Goal: Task Accomplishment & Management: Complete application form

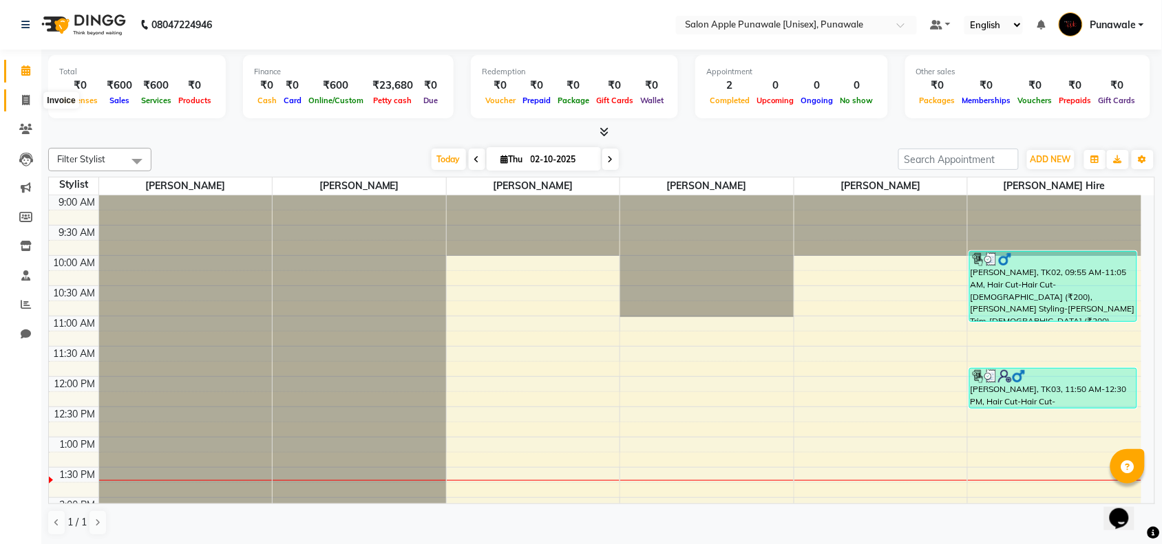
scroll to position [548, 0]
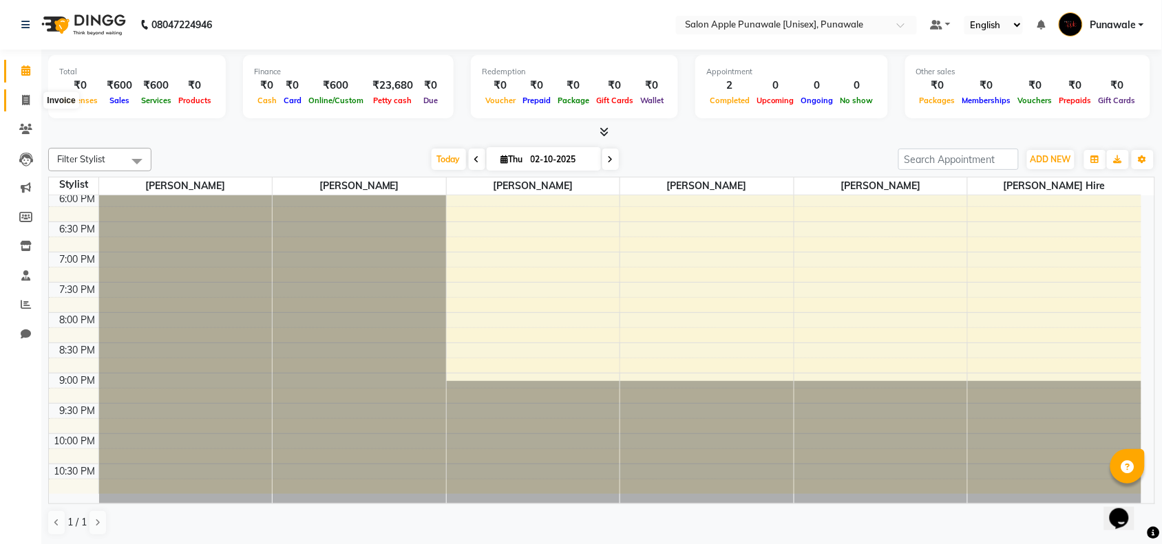
click at [19, 104] on span at bounding box center [26, 101] width 24 height 16
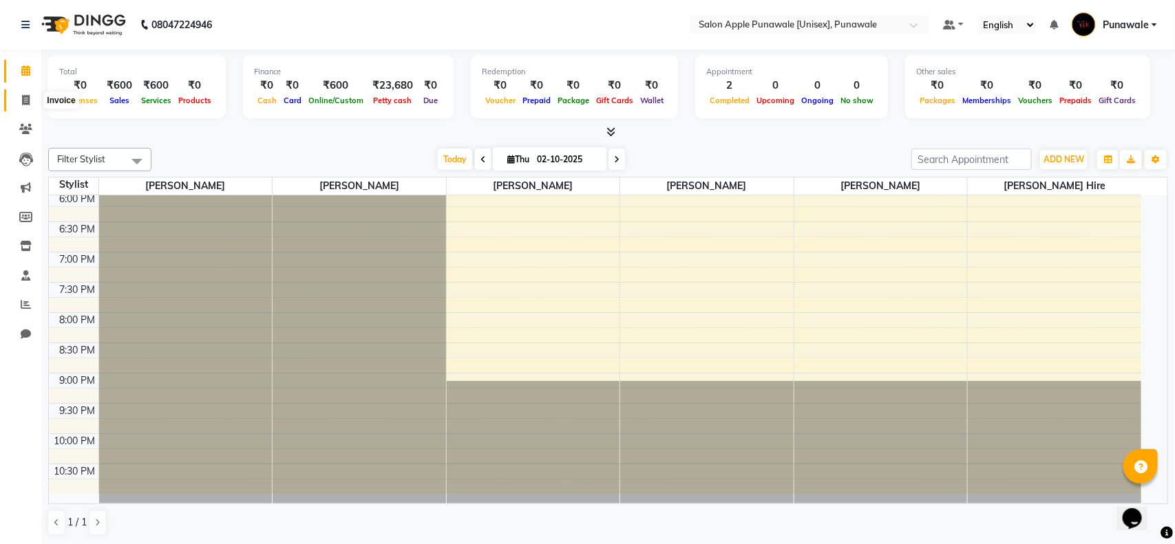
select select "5421"
select select "service"
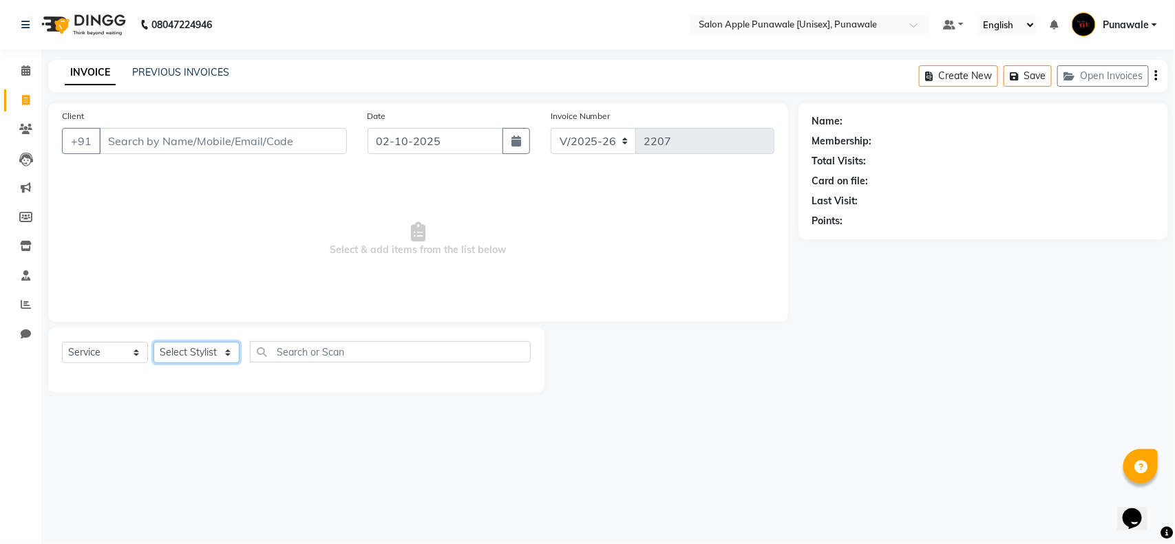
click at [191, 353] on select "Select Stylist" at bounding box center [196, 352] width 86 height 21
select select "85508"
click at [153, 342] on select "Select Stylist [PERSON_NAME] Avi [PERSON_NAME] 1 [PERSON_NAME] [PERSON_NAME] [P…" at bounding box center [196, 352] width 86 height 21
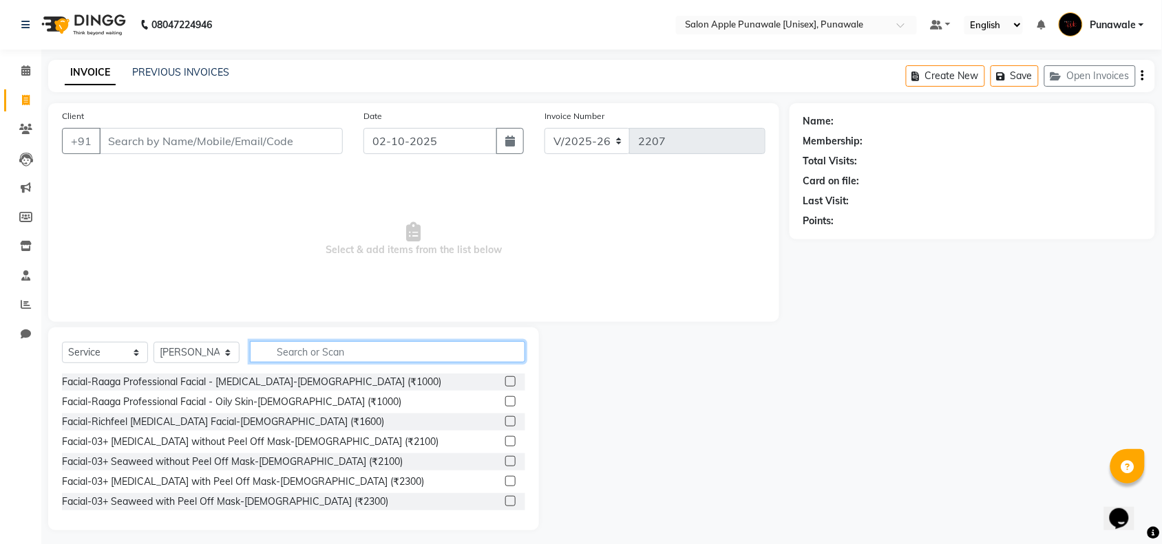
click at [289, 349] on input "text" at bounding box center [387, 351] width 275 height 21
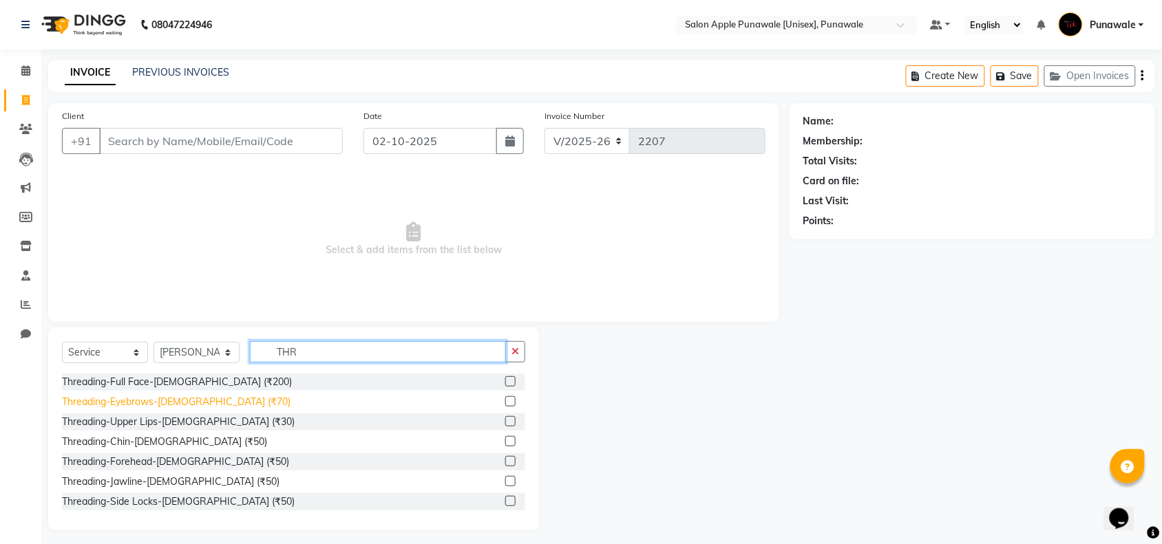
type input "THR"
click at [173, 403] on div "Threading-Eyebrows-[DEMOGRAPHIC_DATA] (₹70)" at bounding box center [176, 402] width 228 height 14
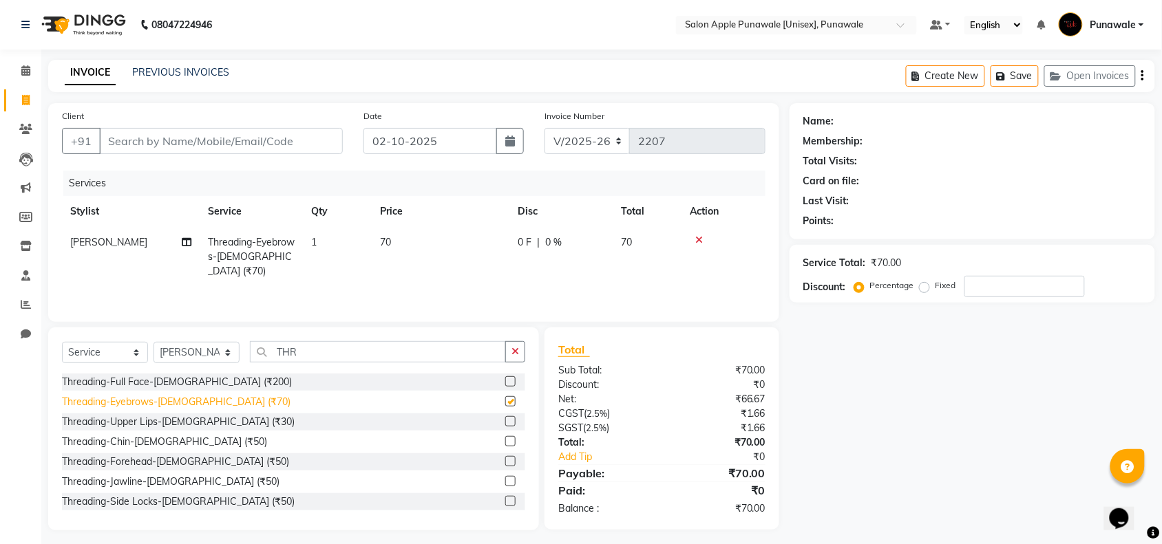
checkbox input "false"
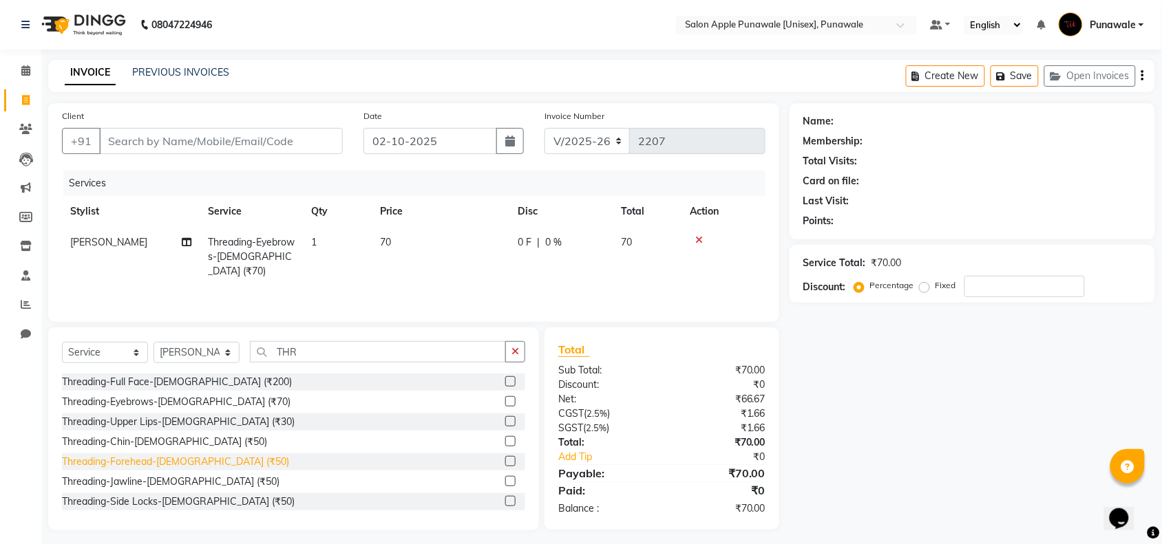
click at [177, 461] on div "Threading-Forehead-[DEMOGRAPHIC_DATA] (₹50)" at bounding box center [175, 462] width 227 height 14
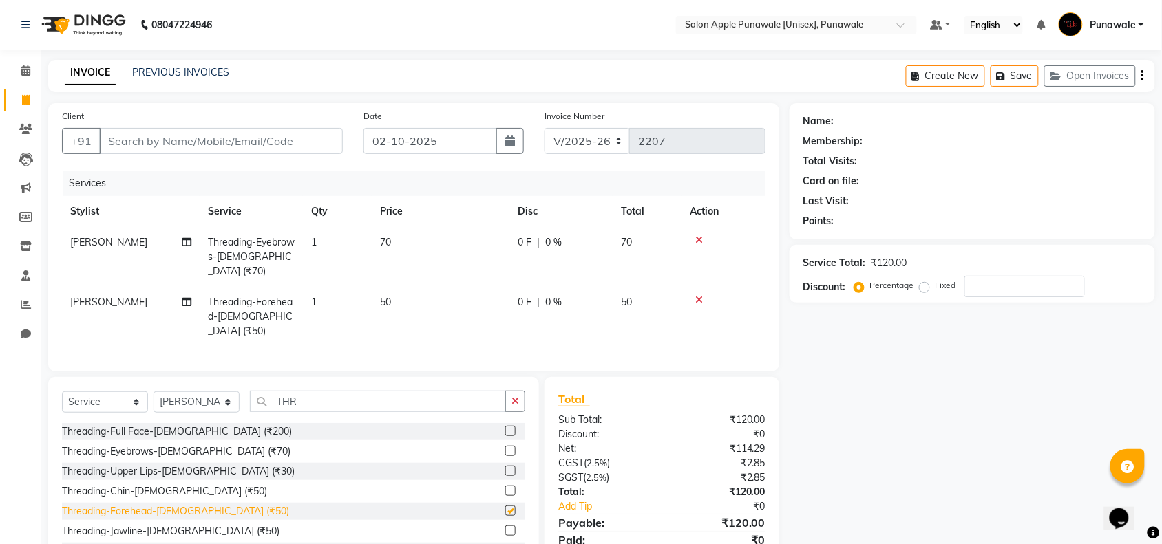
checkbox input "false"
click at [212, 140] on input "Client" at bounding box center [221, 141] width 244 height 26
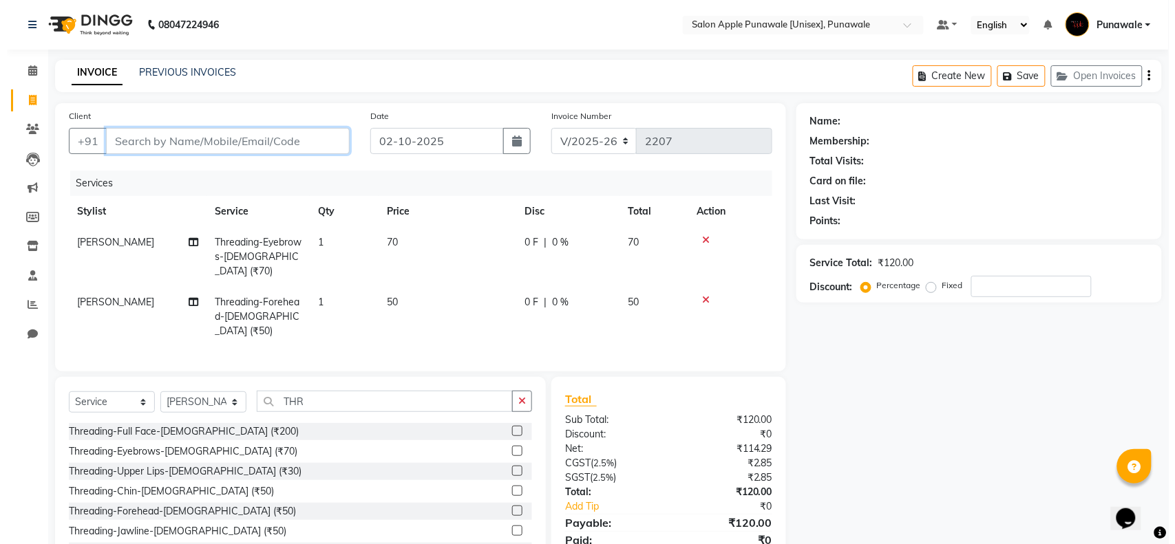
scroll to position [40, 0]
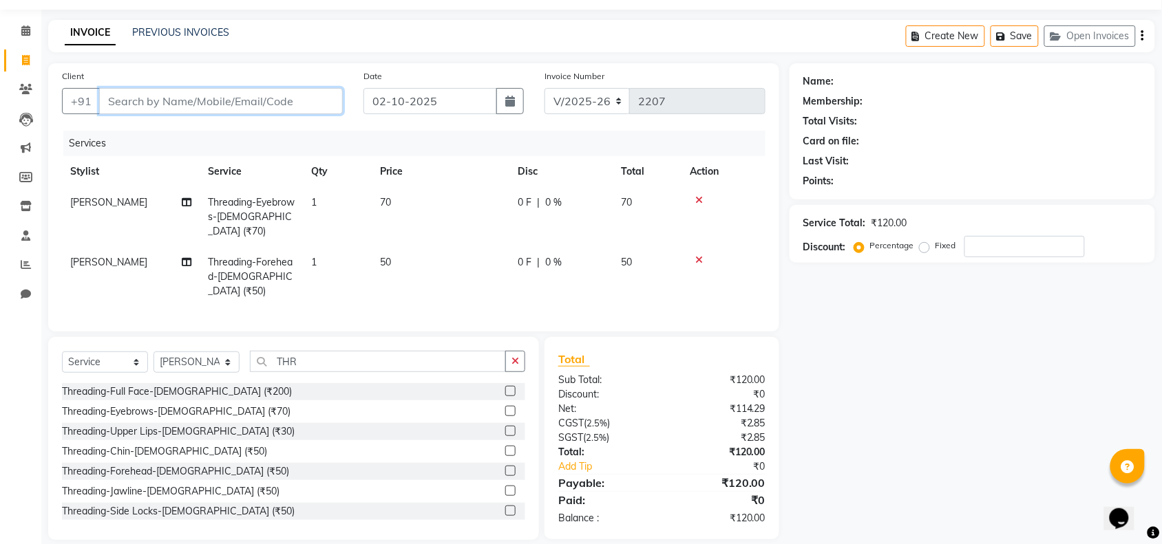
click at [205, 105] on input "Client" at bounding box center [221, 101] width 244 height 26
type input "8"
type input "0"
type input "8850399521"
click at [310, 100] on span "Add Client" at bounding box center [307, 101] width 54 height 14
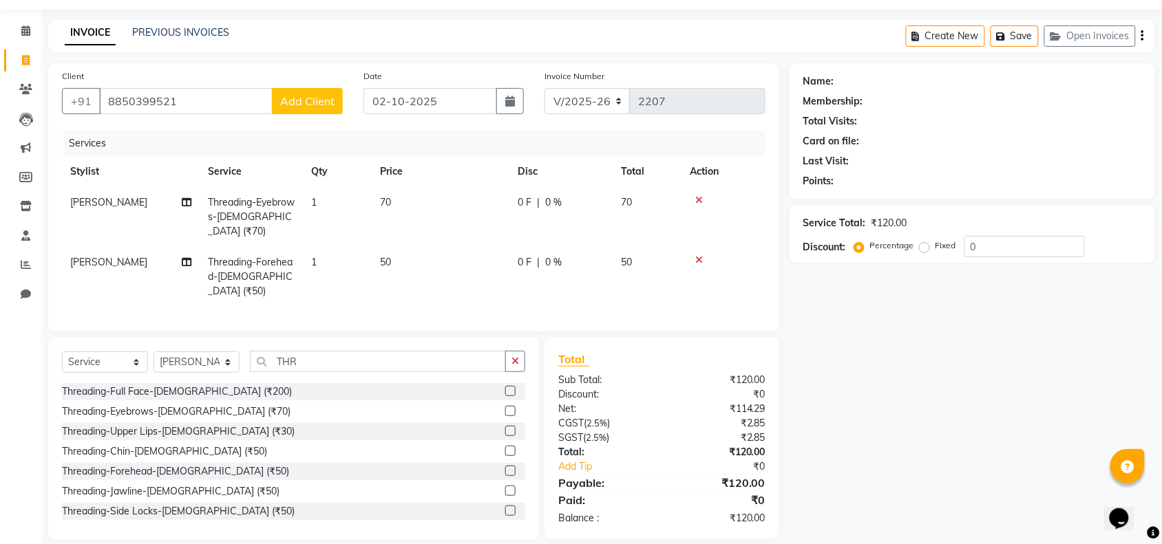
select select "22"
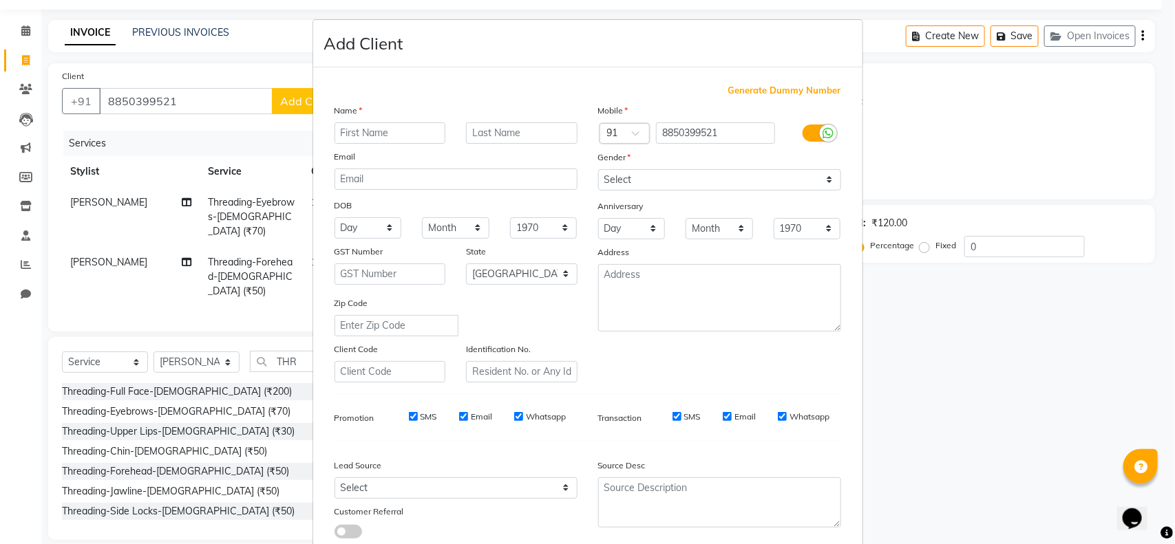
click at [370, 129] on input "text" at bounding box center [389, 132] width 111 height 21
type input "ASHWINI"
click at [642, 179] on select "Select [DEMOGRAPHIC_DATA] [DEMOGRAPHIC_DATA] Other Prefer Not To Say" at bounding box center [719, 179] width 243 height 21
select select "[DEMOGRAPHIC_DATA]"
click at [598, 169] on select "Select [DEMOGRAPHIC_DATA] [DEMOGRAPHIC_DATA] Other Prefer Not To Say" at bounding box center [719, 179] width 243 height 21
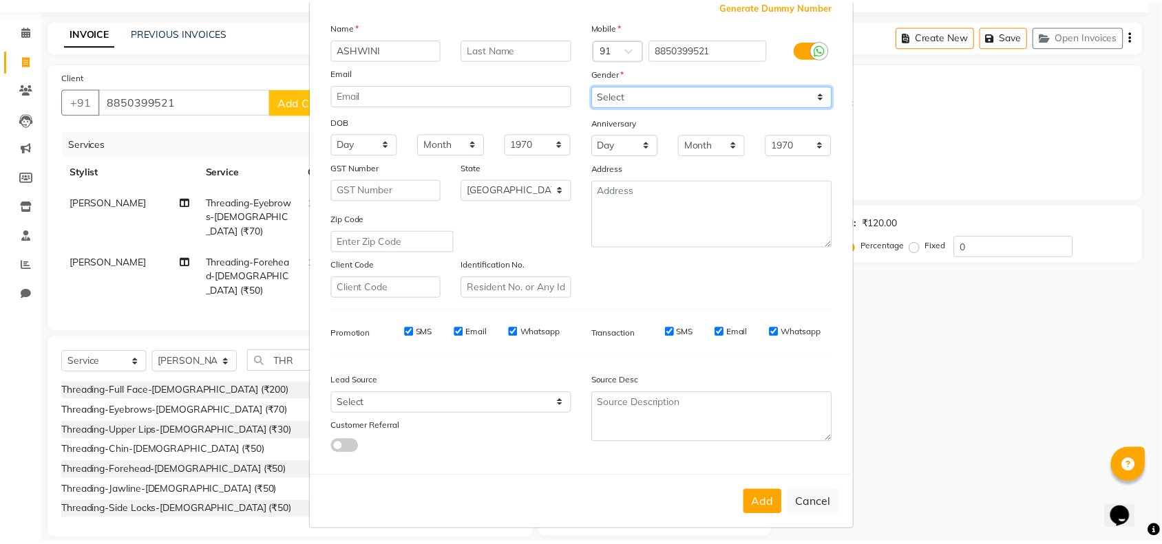
scroll to position [86, 0]
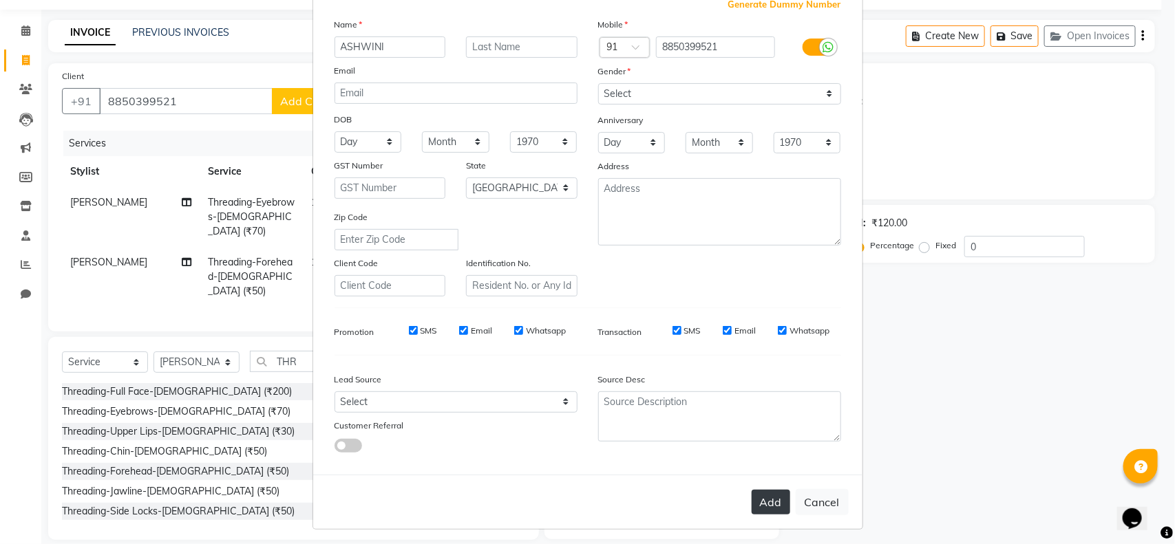
click at [765, 507] on button "Add" at bounding box center [771, 502] width 39 height 25
select select
select select "null"
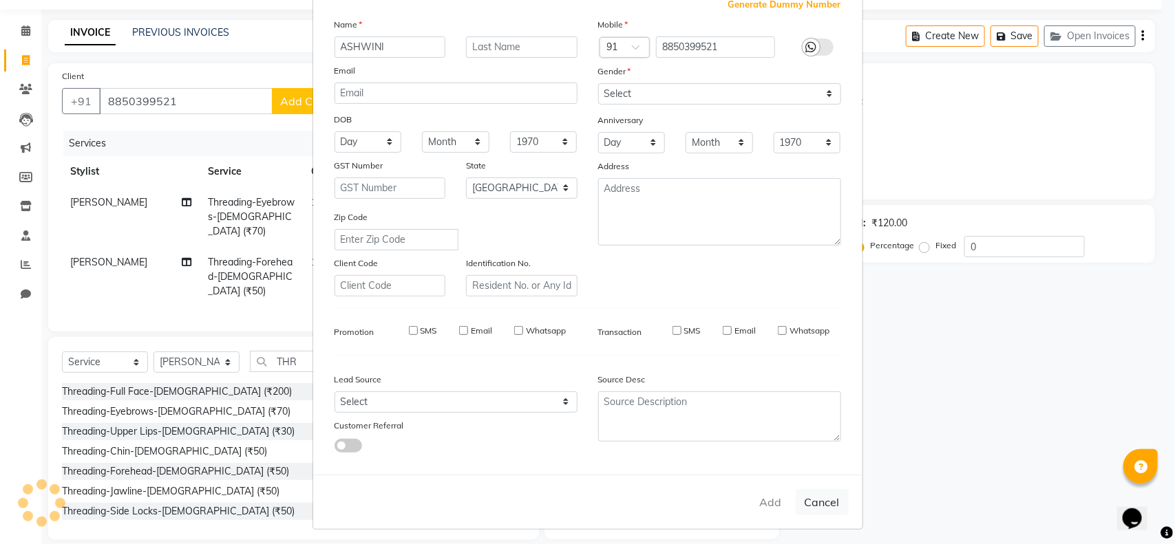
select select
checkbox input "false"
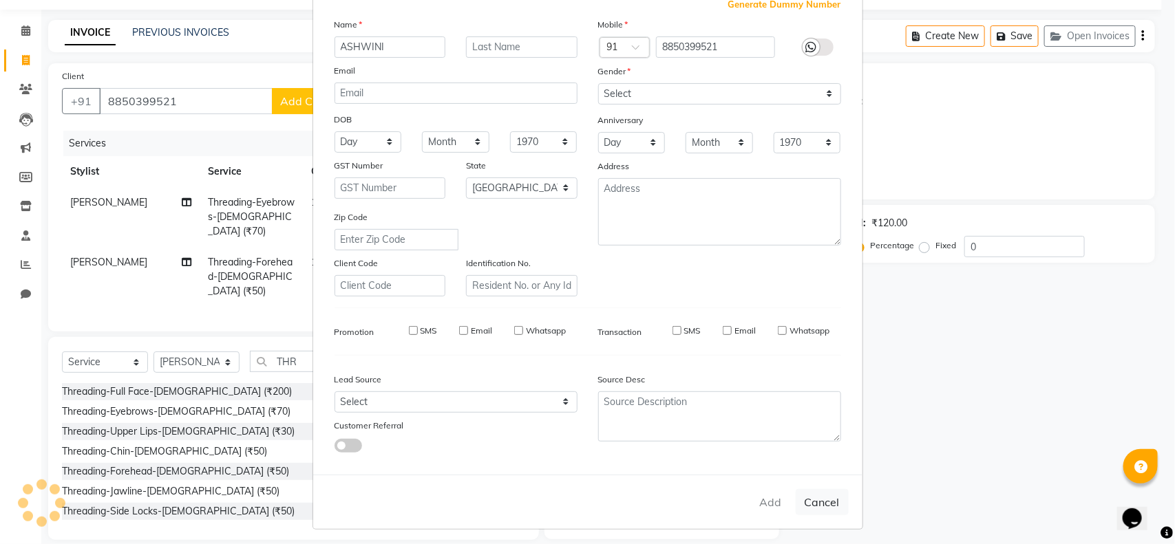
checkbox input "false"
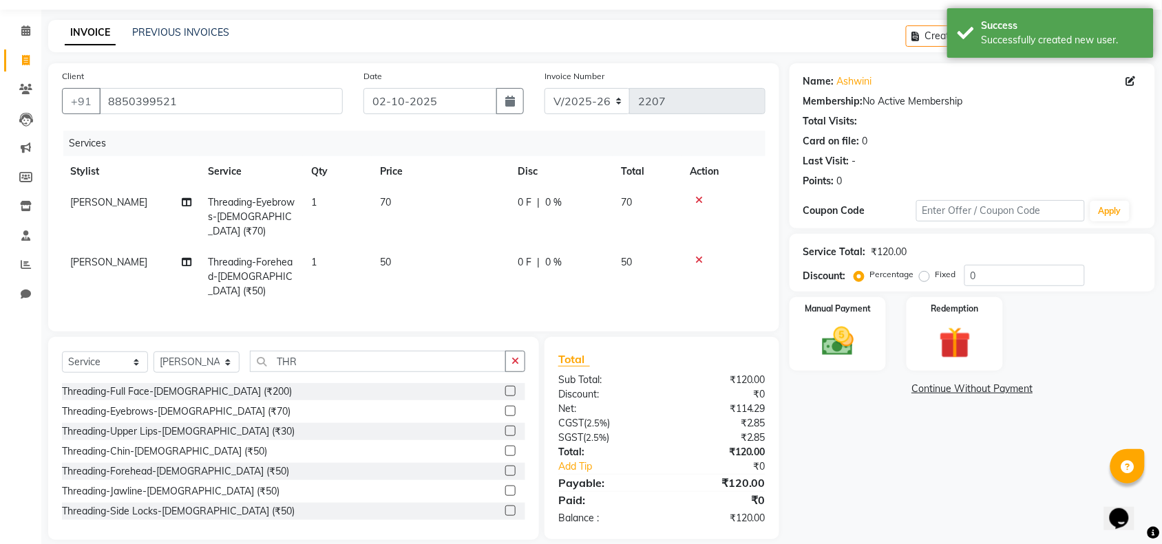
click at [257, 202] on span "Threading-Eyebrows-[DEMOGRAPHIC_DATA] (₹70)" at bounding box center [251, 216] width 87 height 41
select select "85508"
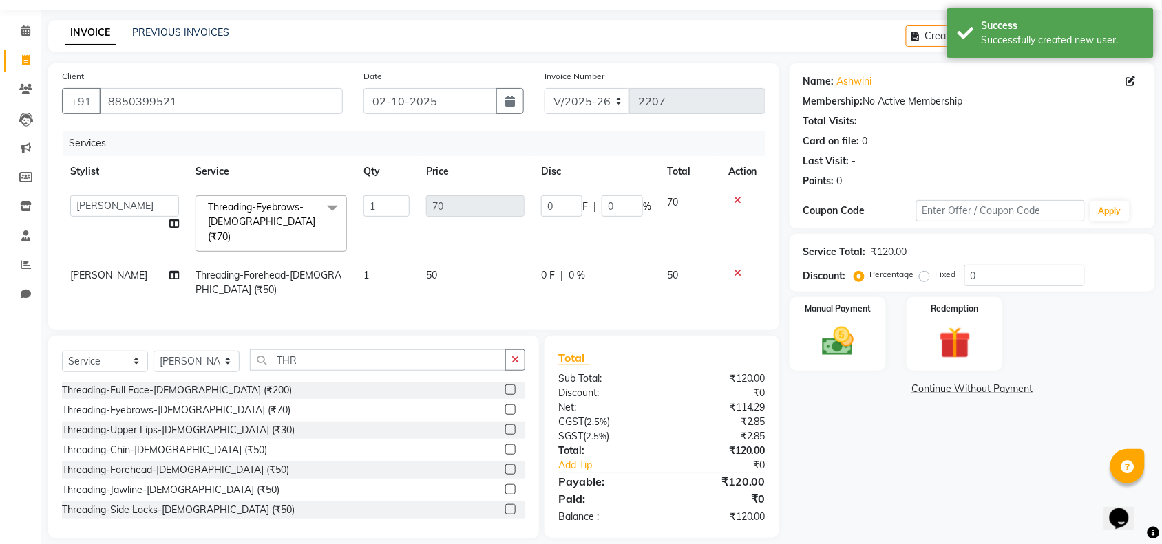
click at [324, 205] on span at bounding box center [333, 208] width 28 height 26
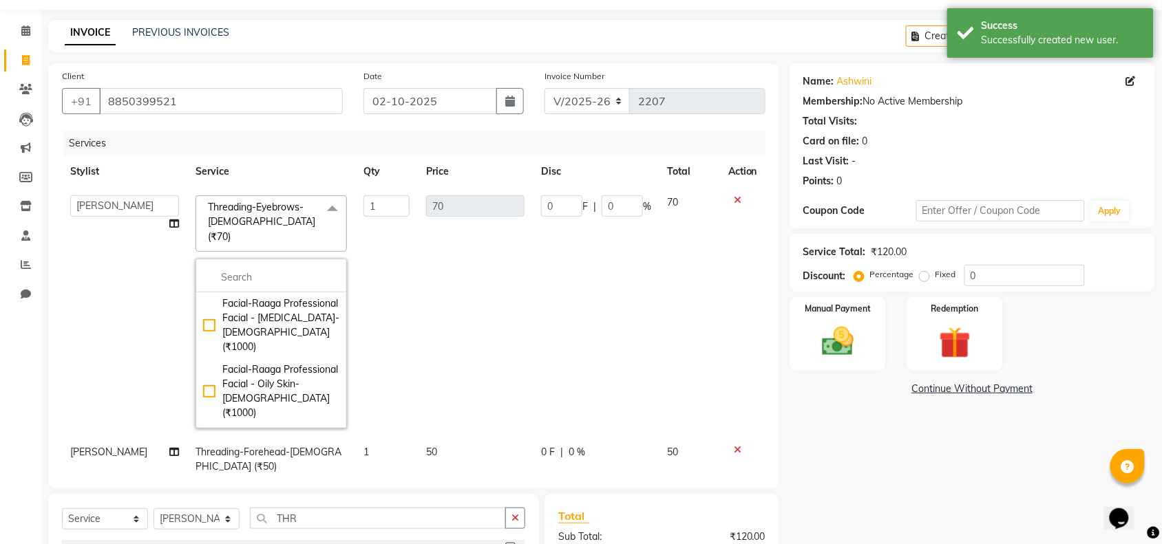
click at [272, 212] on span "Threading-Eyebrows-[DEMOGRAPHIC_DATA] (₹70)" at bounding box center [261, 222] width 107 height 42
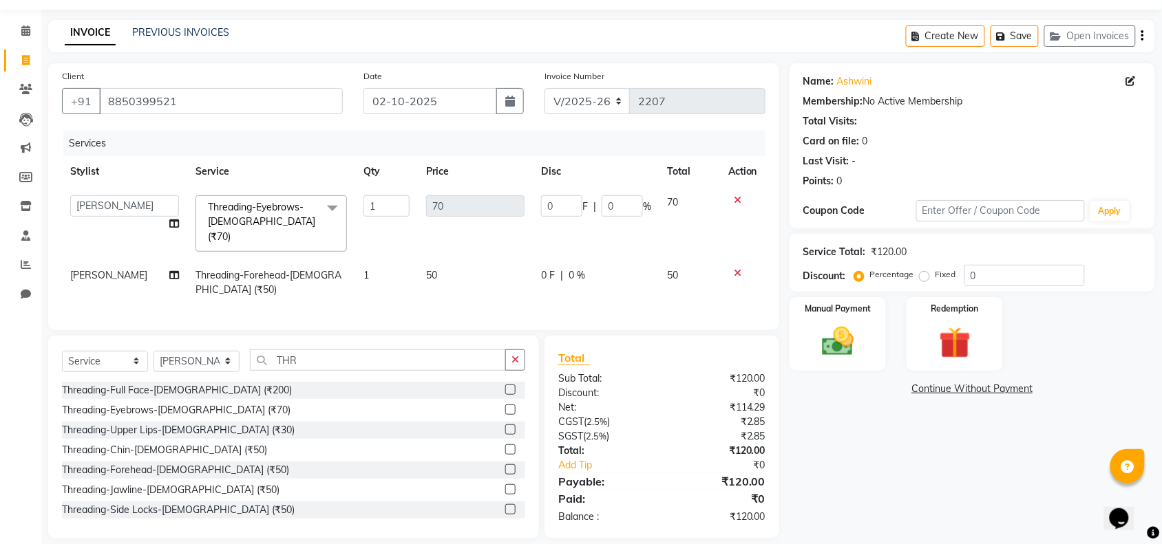
click at [740, 200] on icon at bounding box center [738, 200] width 8 height 10
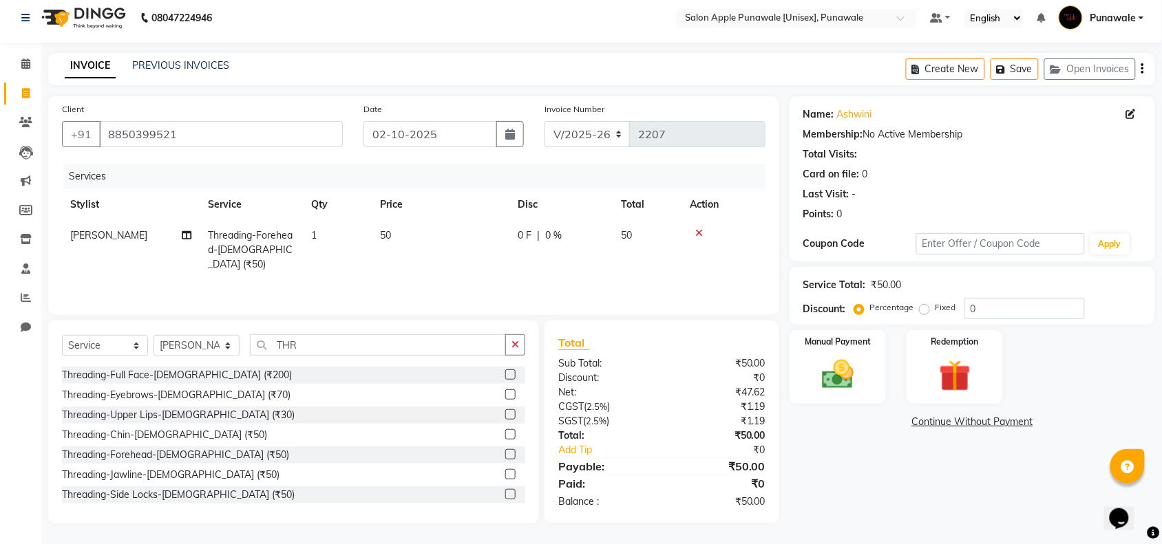
scroll to position [7, 0]
click at [139, 434] on div "Threading-Chin-[DEMOGRAPHIC_DATA] (₹50)" at bounding box center [164, 435] width 205 height 14
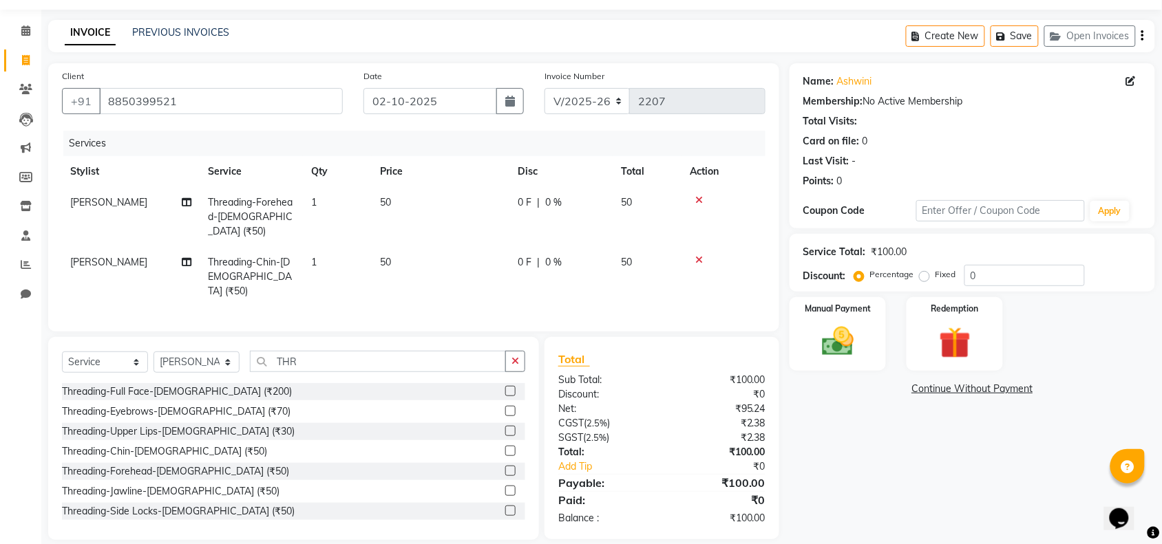
checkbox input "false"
click at [831, 358] on img at bounding box center [838, 342] width 54 height 38
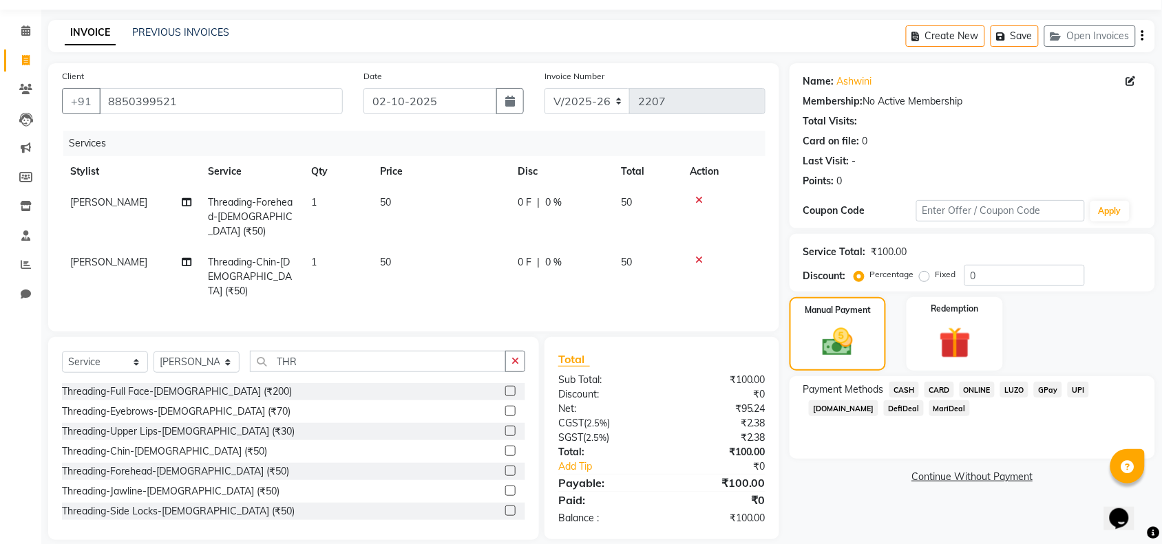
click at [906, 387] on span "CASH" at bounding box center [904, 390] width 30 height 16
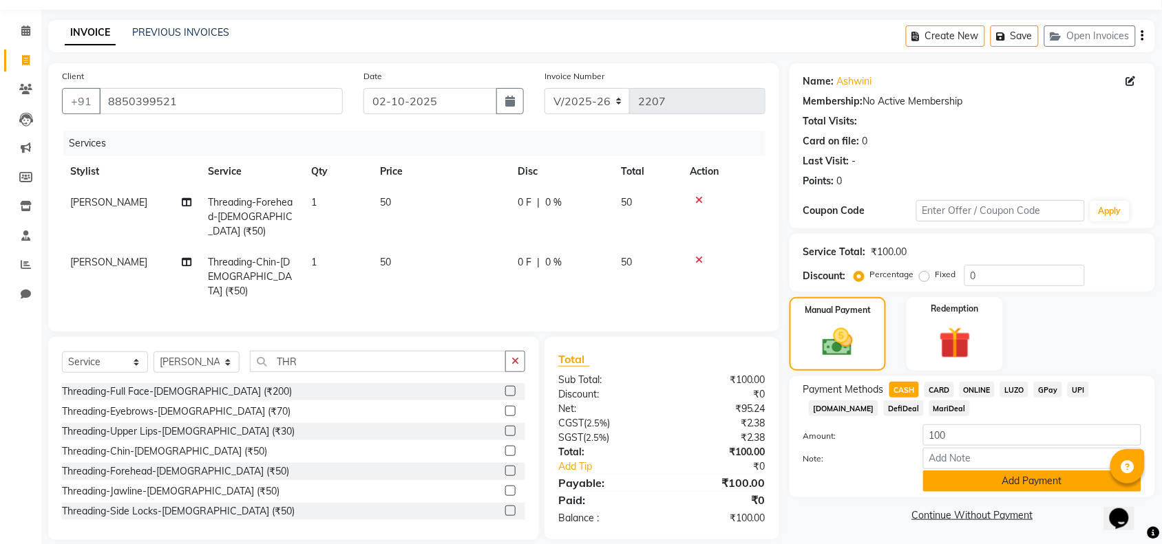
click at [968, 479] on button "Add Payment" at bounding box center [1032, 481] width 218 height 21
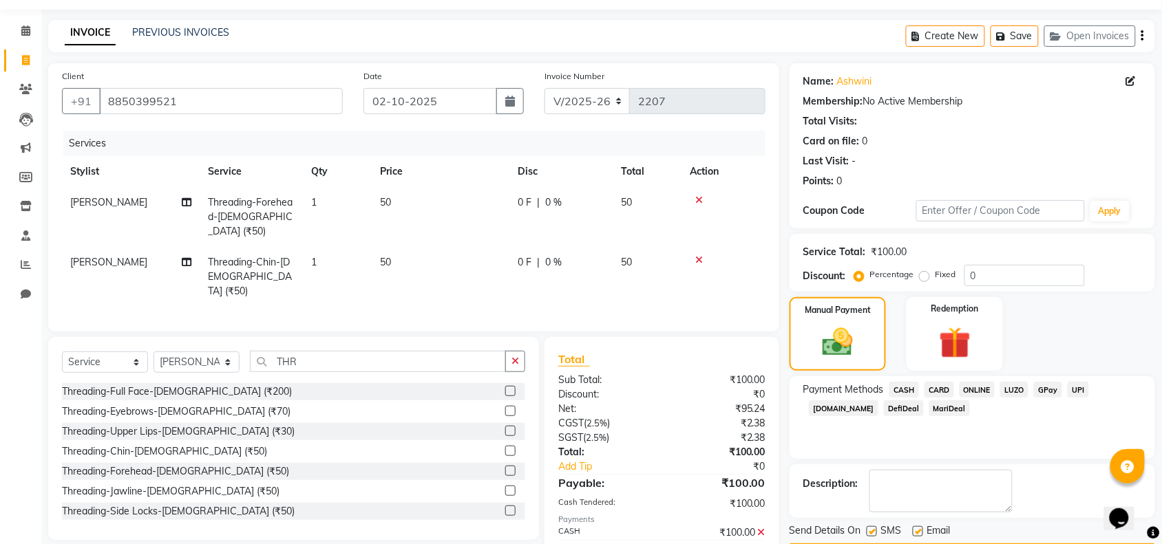
scroll to position [88, 0]
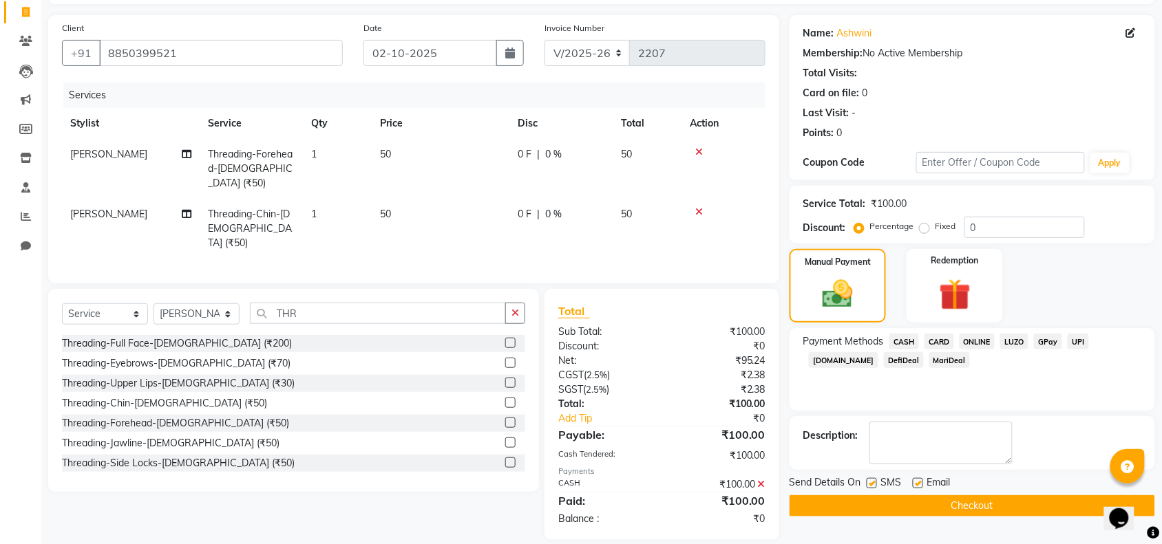
click at [978, 507] on button "Checkout" at bounding box center [971, 506] width 365 height 21
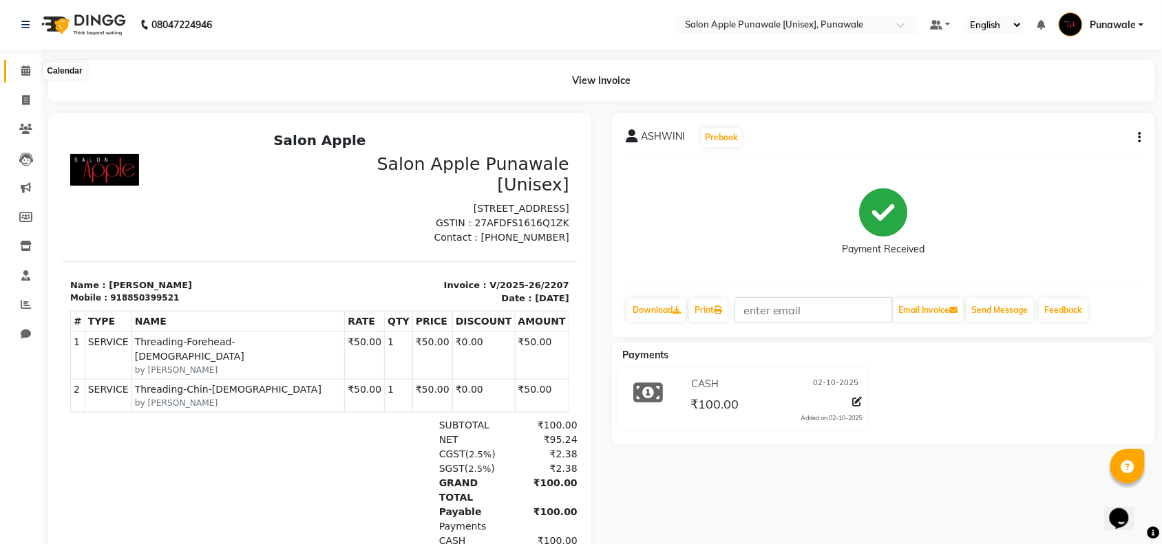
click at [24, 71] on icon at bounding box center [25, 70] width 9 height 10
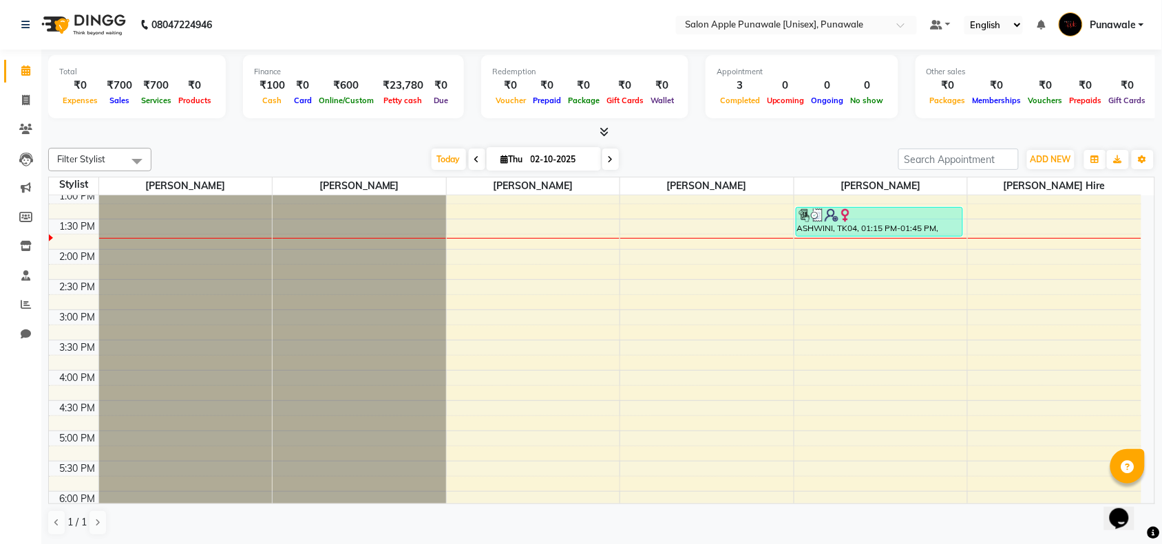
scroll to position [258, 0]
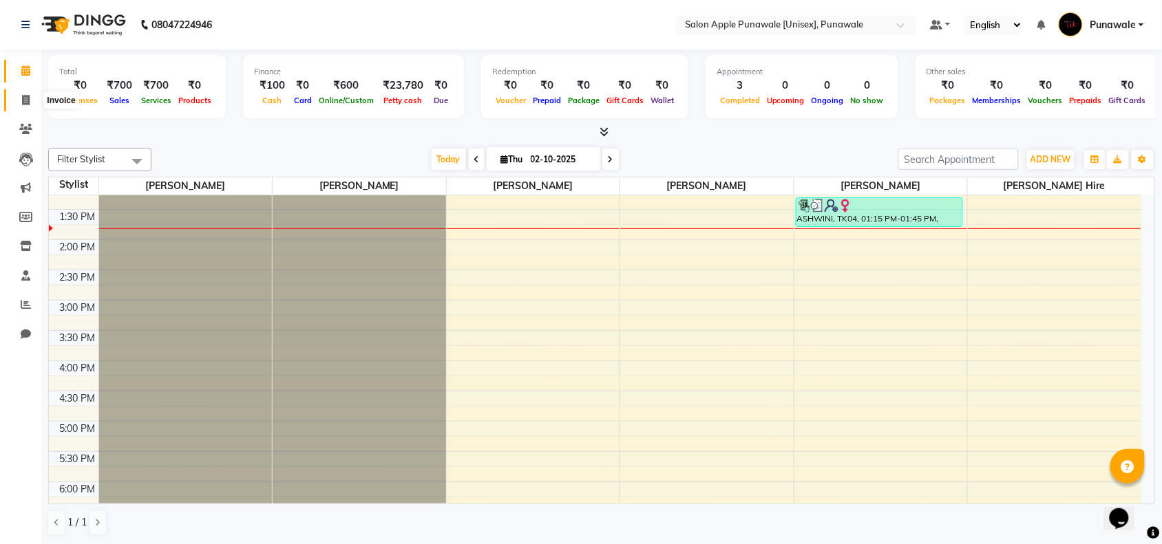
click at [19, 102] on span at bounding box center [26, 101] width 24 height 16
select select "service"
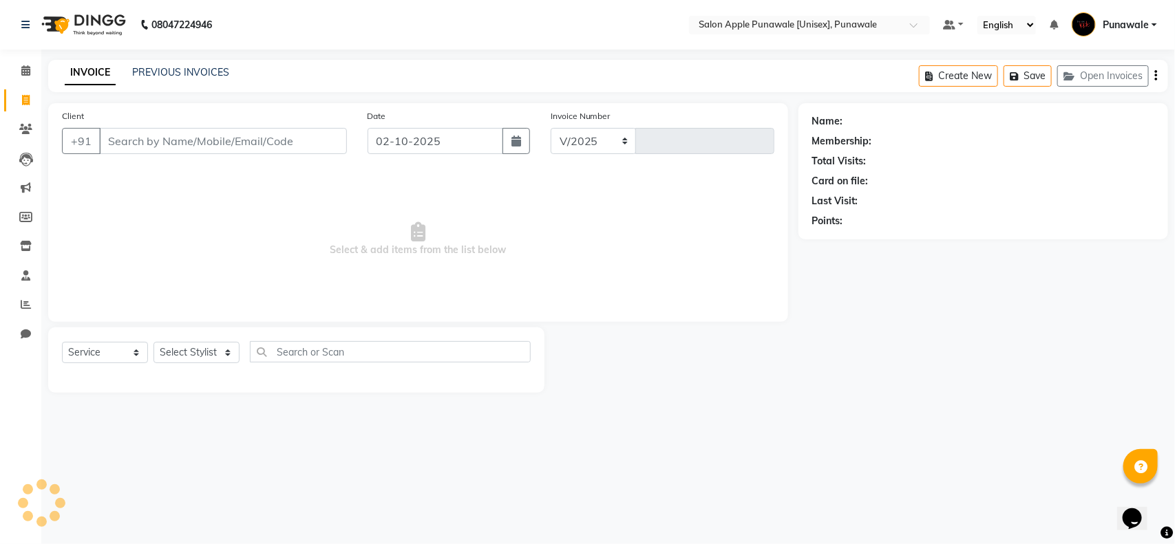
select select "5421"
type input "2208"
click at [167, 142] on input "Client" at bounding box center [223, 141] width 248 height 26
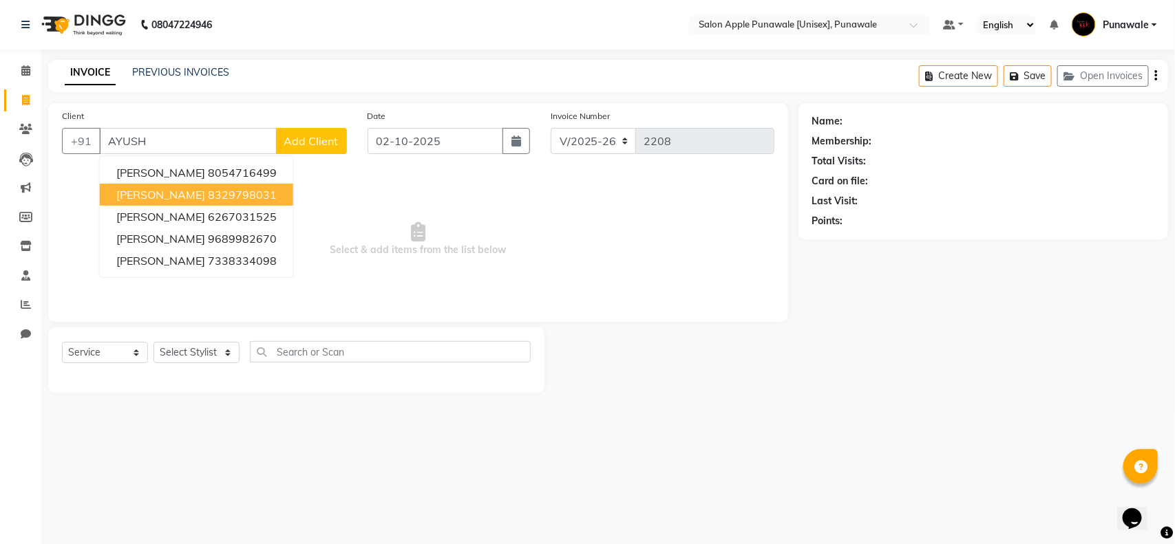
click at [224, 188] on ngb-highlight "8329798031" at bounding box center [242, 195] width 69 height 14
type input "8329798031"
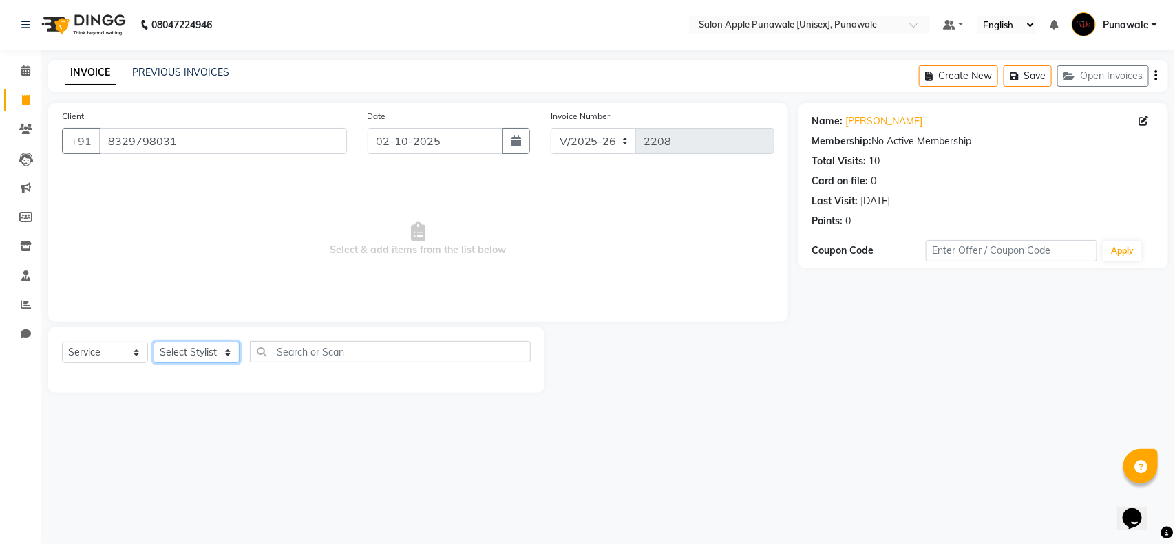
click at [193, 350] on select "Select Stylist [PERSON_NAME] Avi [PERSON_NAME] 1 [PERSON_NAME] [PERSON_NAME] [P…" at bounding box center [196, 352] width 86 height 21
select select "80185"
click at [153, 342] on select "Select Stylist [PERSON_NAME] Avi [PERSON_NAME] 1 [PERSON_NAME] [PERSON_NAME] [P…" at bounding box center [196, 352] width 86 height 21
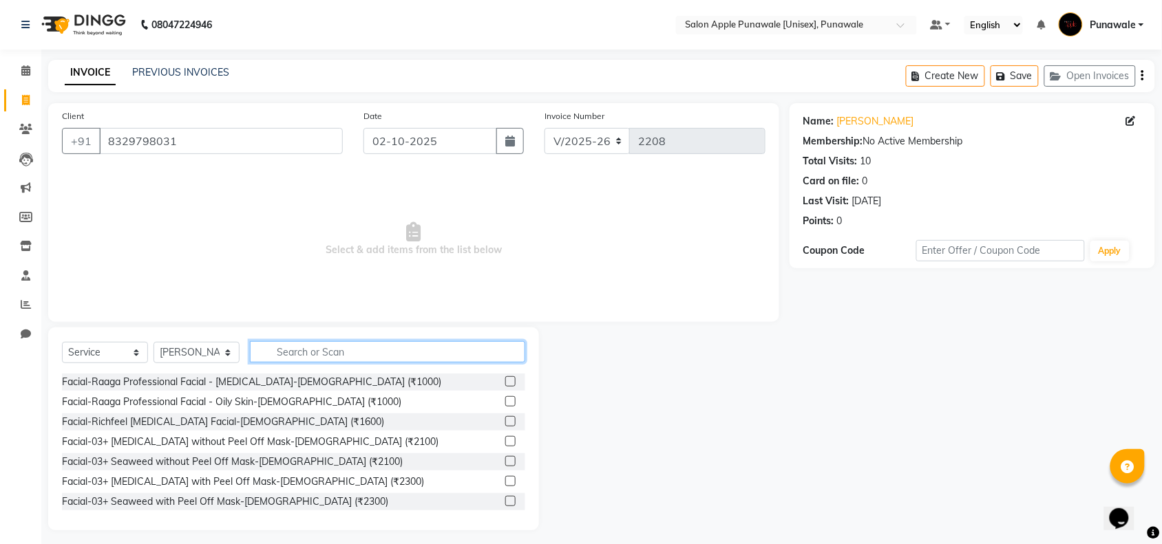
click at [321, 350] on input "text" at bounding box center [387, 351] width 275 height 21
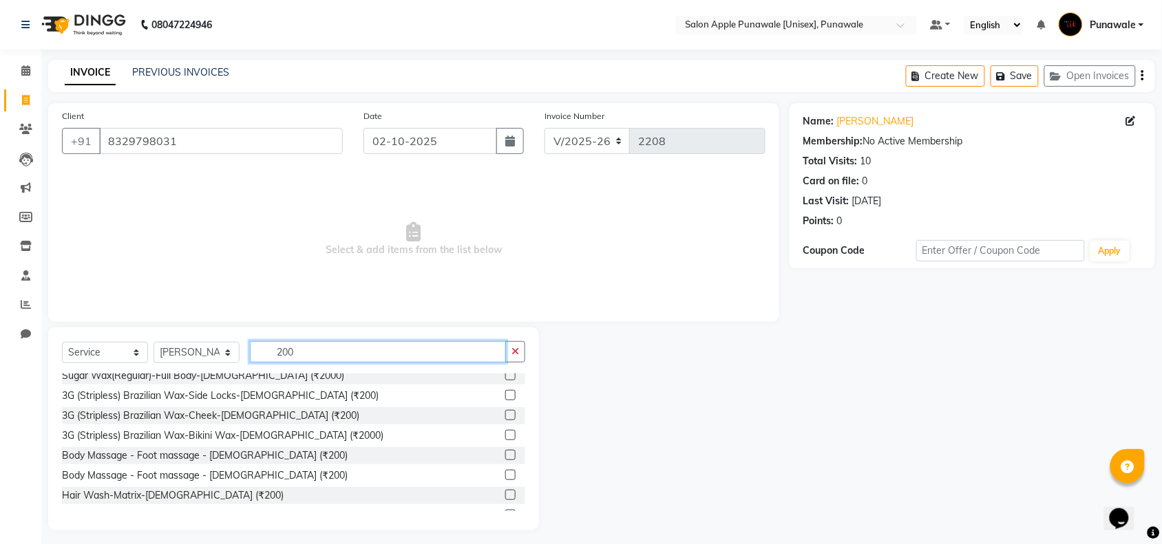
scroll to position [172, 0]
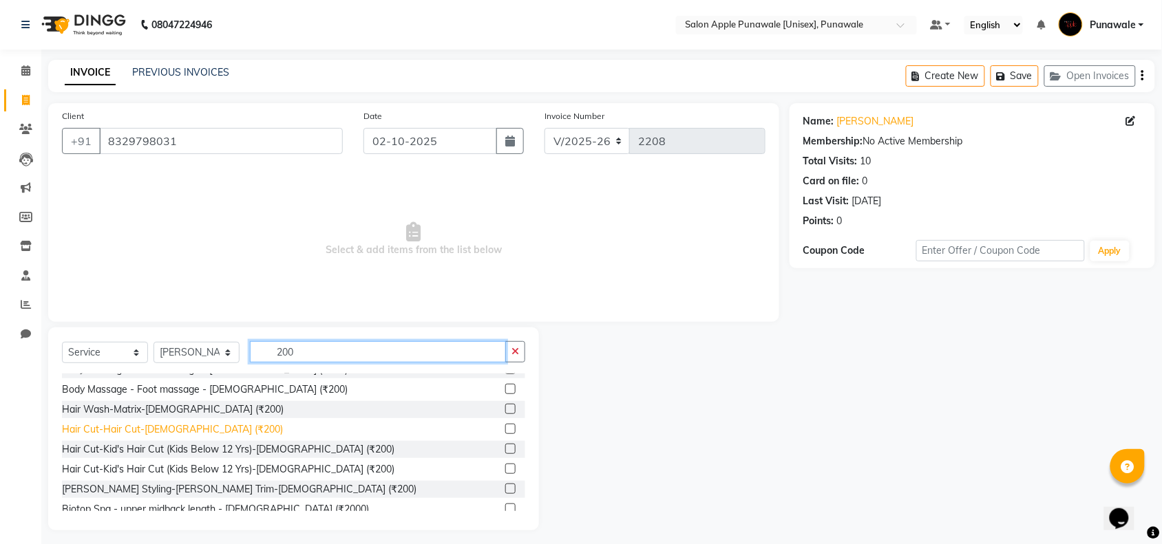
type input "200"
click at [178, 432] on div "Hair Cut-Hair Cut-[DEMOGRAPHIC_DATA] (₹200)" at bounding box center [172, 430] width 221 height 14
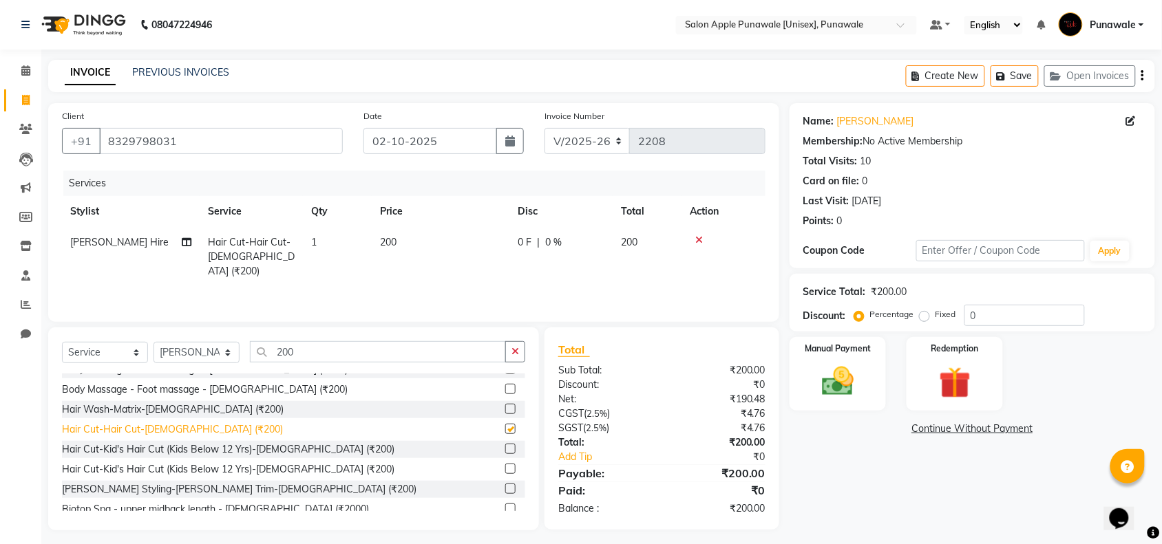
checkbox input "false"
click at [831, 389] on img at bounding box center [838, 382] width 54 height 38
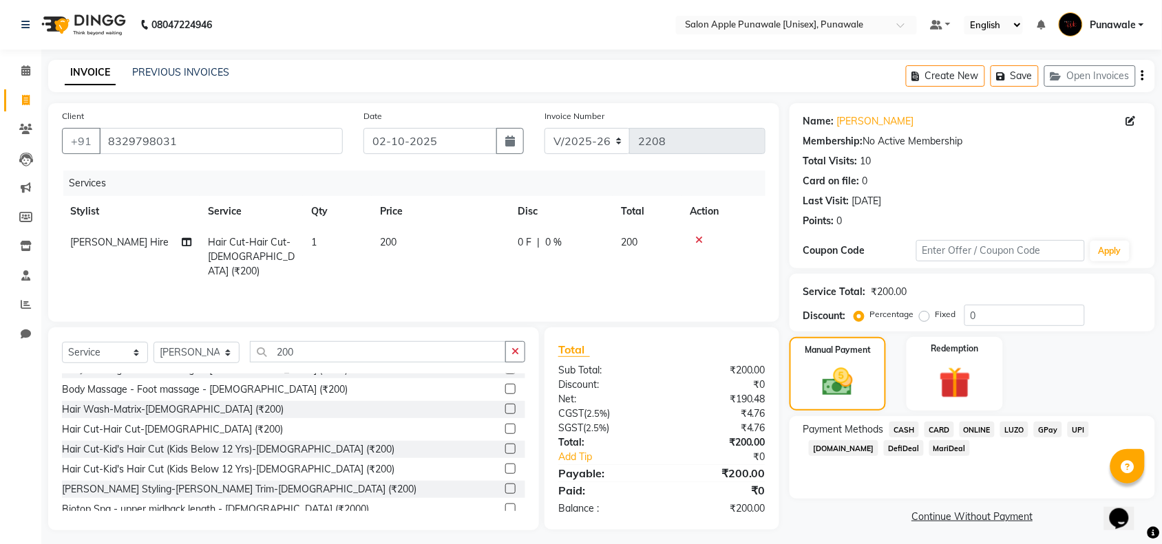
click at [976, 430] on span "ONLINE" at bounding box center [977, 430] width 36 height 16
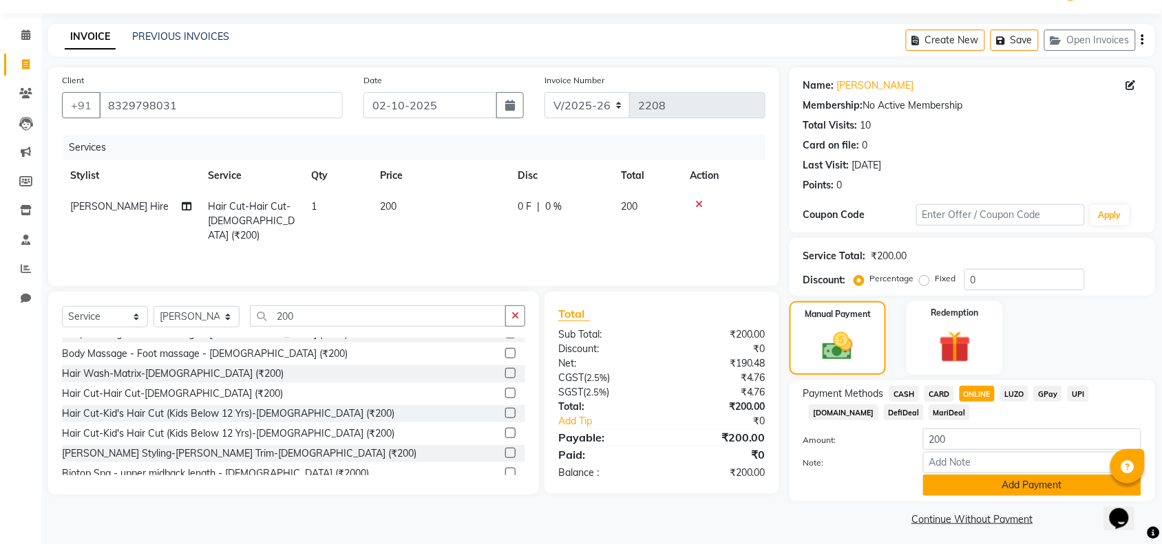
scroll to position [41, 0]
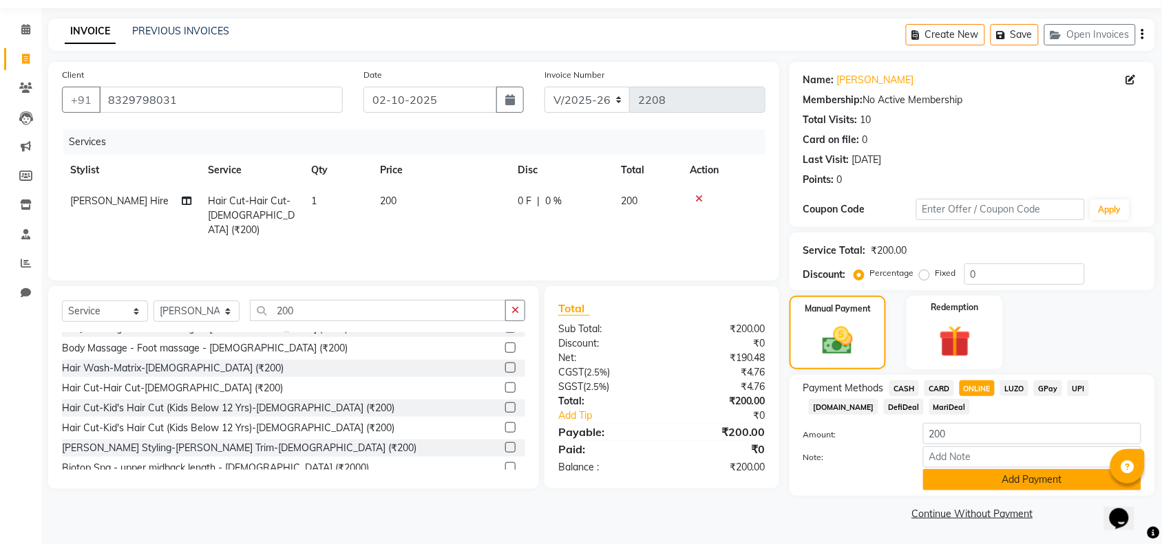
click at [997, 479] on button "Add Payment" at bounding box center [1032, 479] width 218 height 21
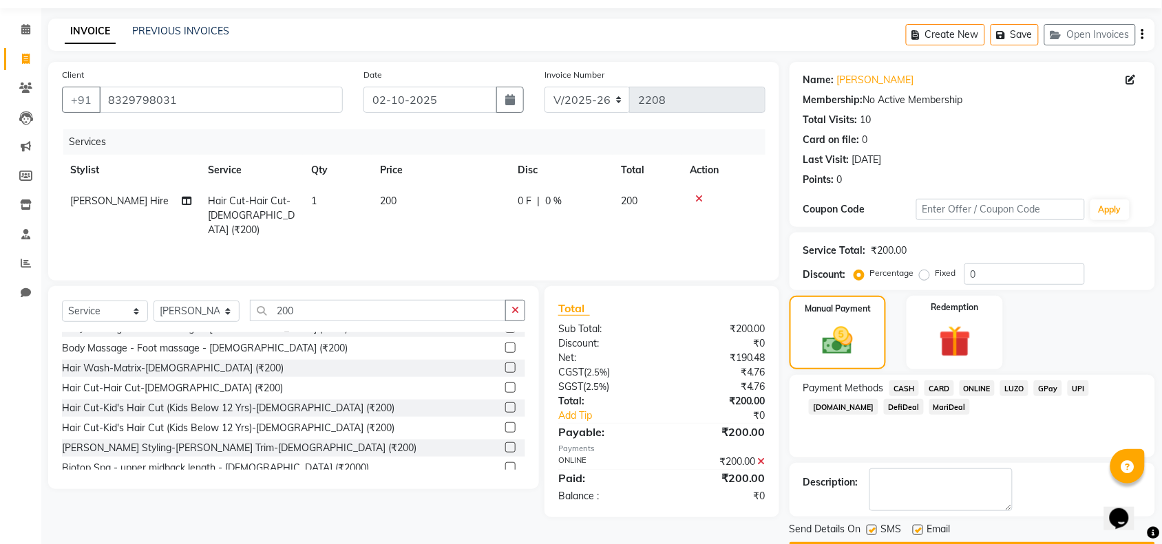
scroll to position [81, 0]
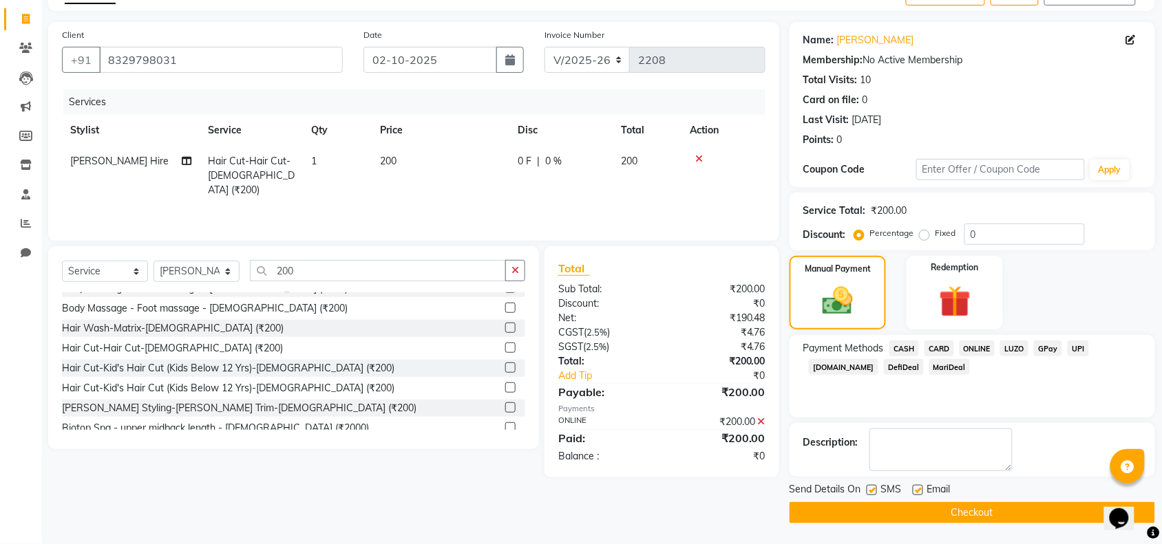
click at [992, 516] on button "Checkout" at bounding box center [971, 512] width 365 height 21
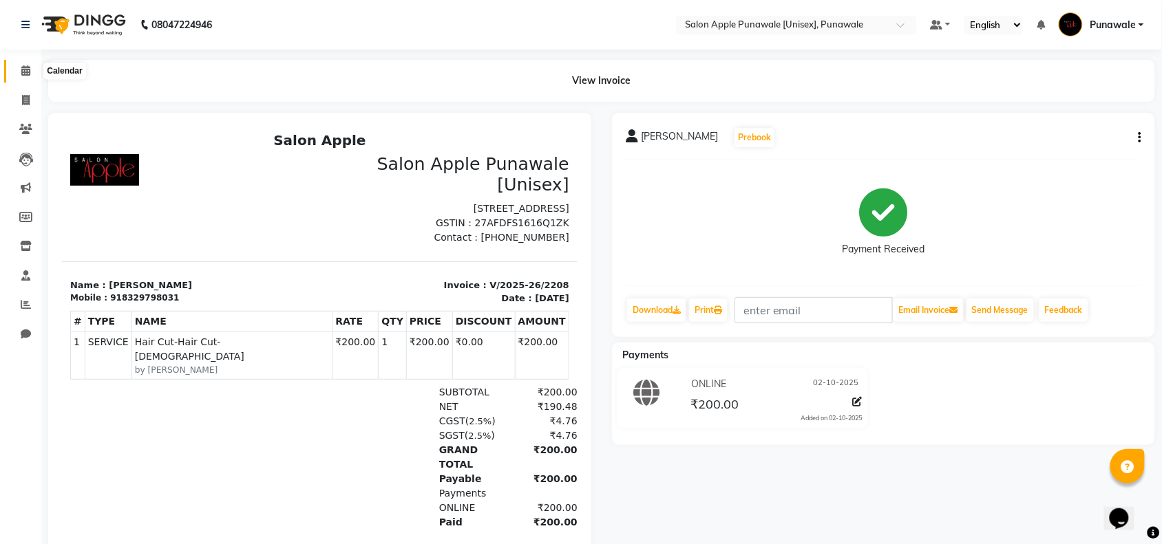
click at [25, 71] on icon at bounding box center [25, 70] width 9 height 10
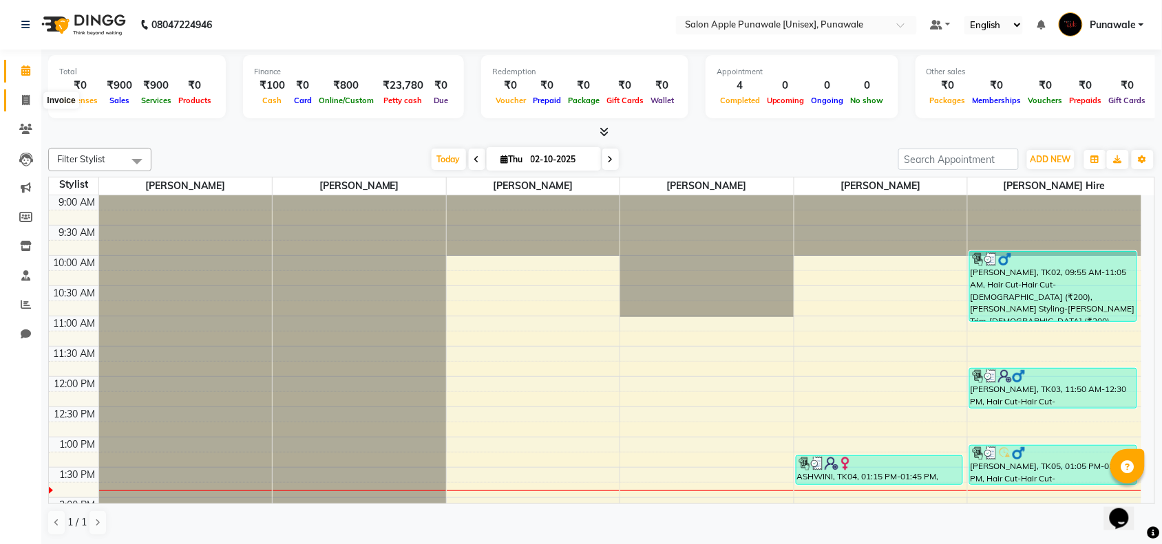
click at [28, 103] on icon at bounding box center [26, 100] width 8 height 10
select select "5421"
select select "service"
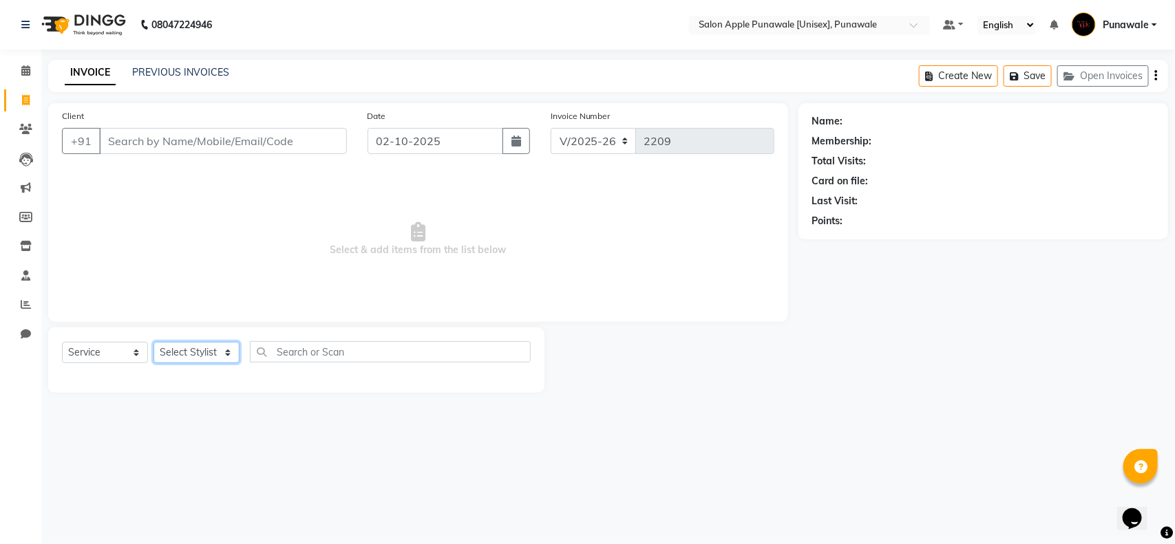
click at [181, 356] on select "Select Stylist [PERSON_NAME] Avi [PERSON_NAME] 1 [PERSON_NAME] [PERSON_NAME] [P…" at bounding box center [196, 352] width 86 height 21
select select "85508"
click at [153, 342] on select "Select Stylist [PERSON_NAME] Avi [PERSON_NAME] 1 [PERSON_NAME] [PERSON_NAME] [P…" at bounding box center [196, 352] width 86 height 21
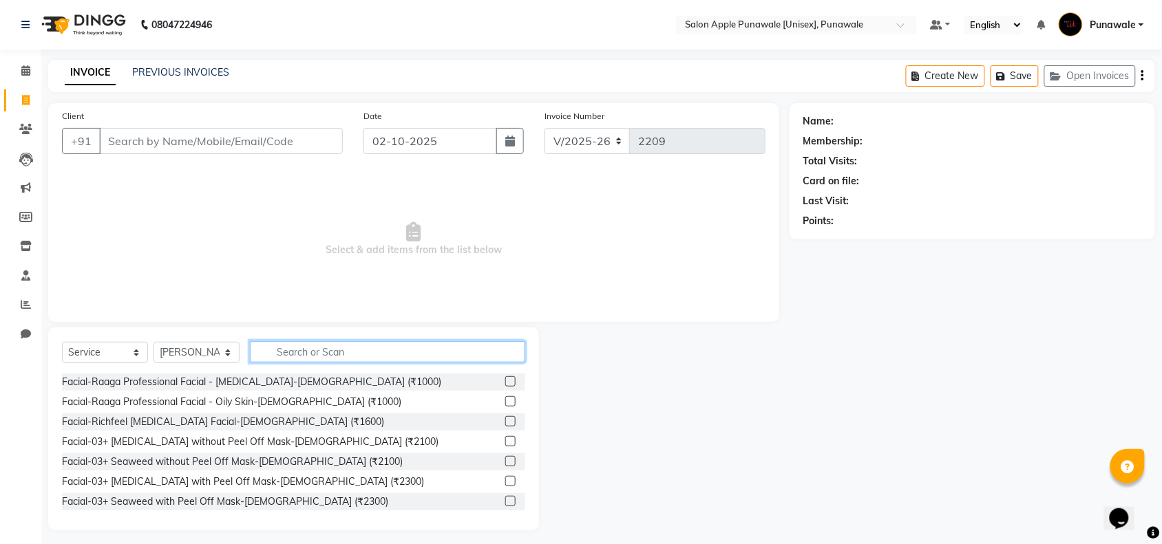
click at [314, 352] on input "text" at bounding box center [387, 351] width 275 height 21
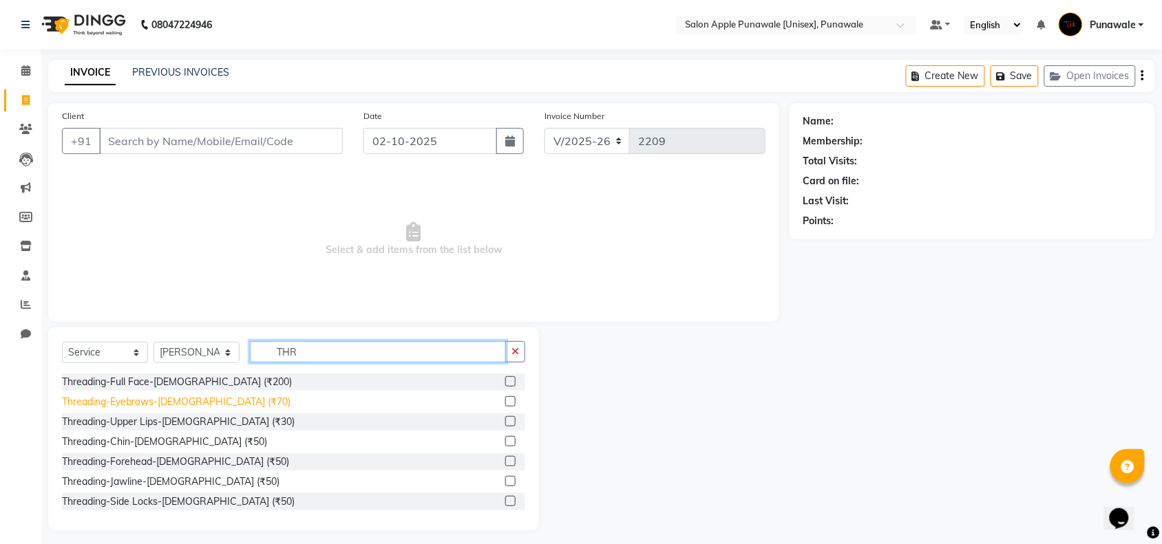
type input "THR"
click at [180, 406] on div "Threading-Eyebrows-[DEMOGRAPHIC_DATA] (₹70)" at bounding box center [176, 402] width 228 height 14
checkbox input "false"
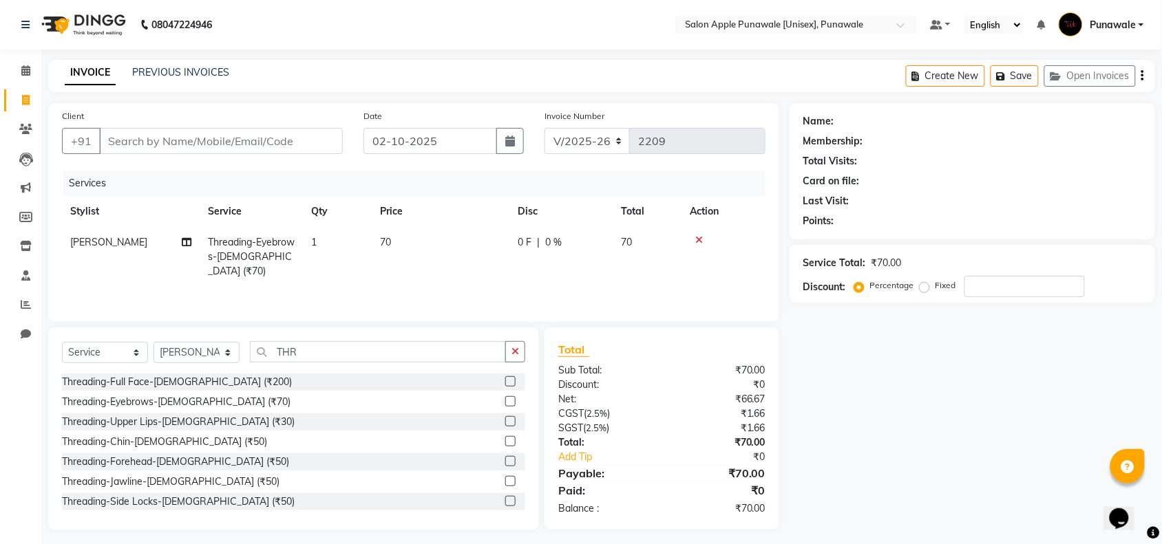
scroll to position [7, 0]
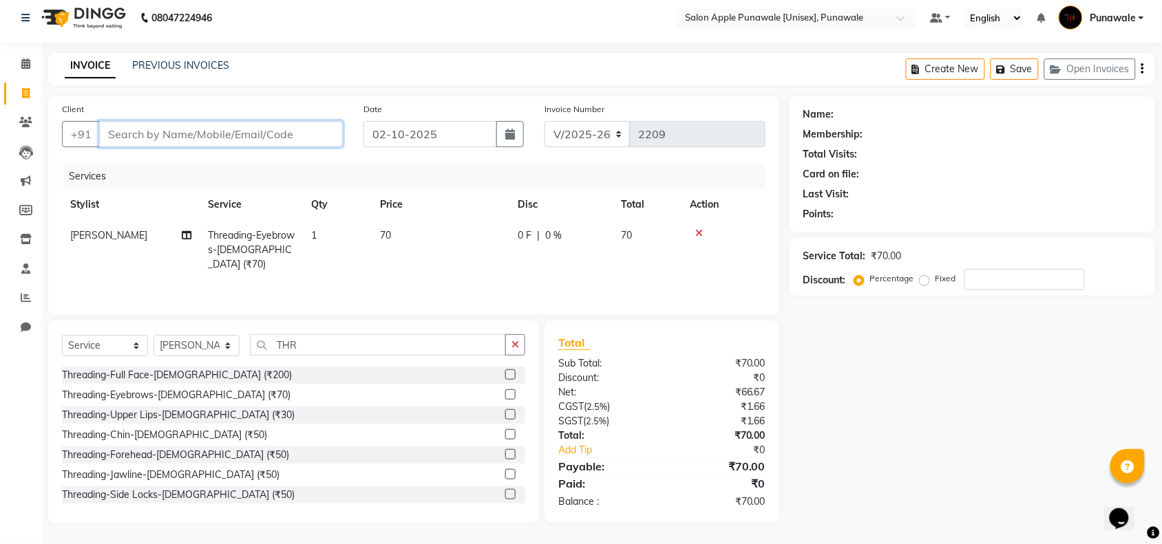
click at [244, 142] on input "Client" at bounding box center [221, 134] width 244 height 26
type input "8"
type input "0"
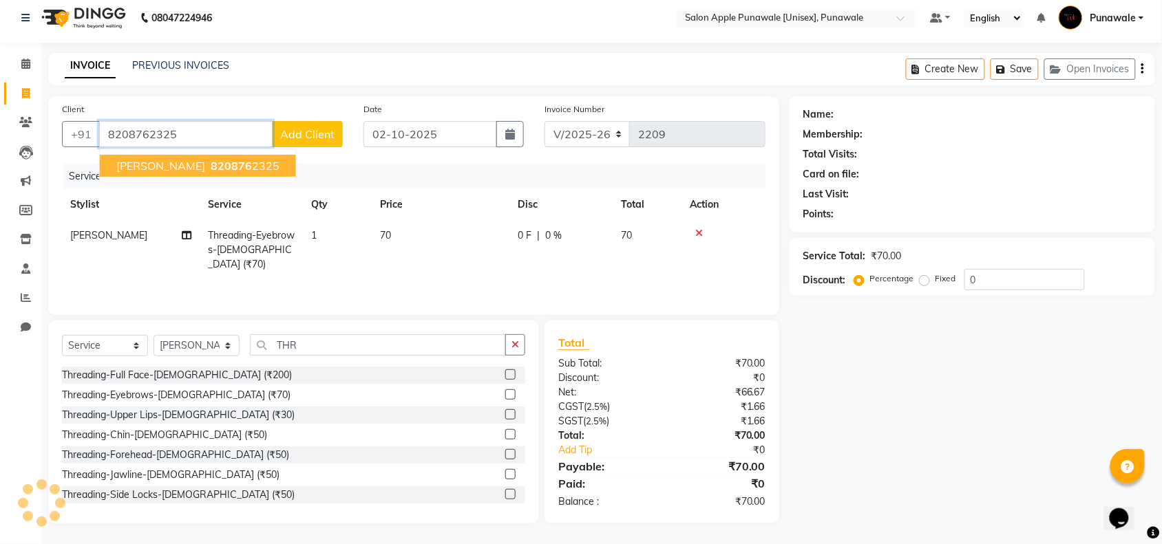
type input "8208762325"
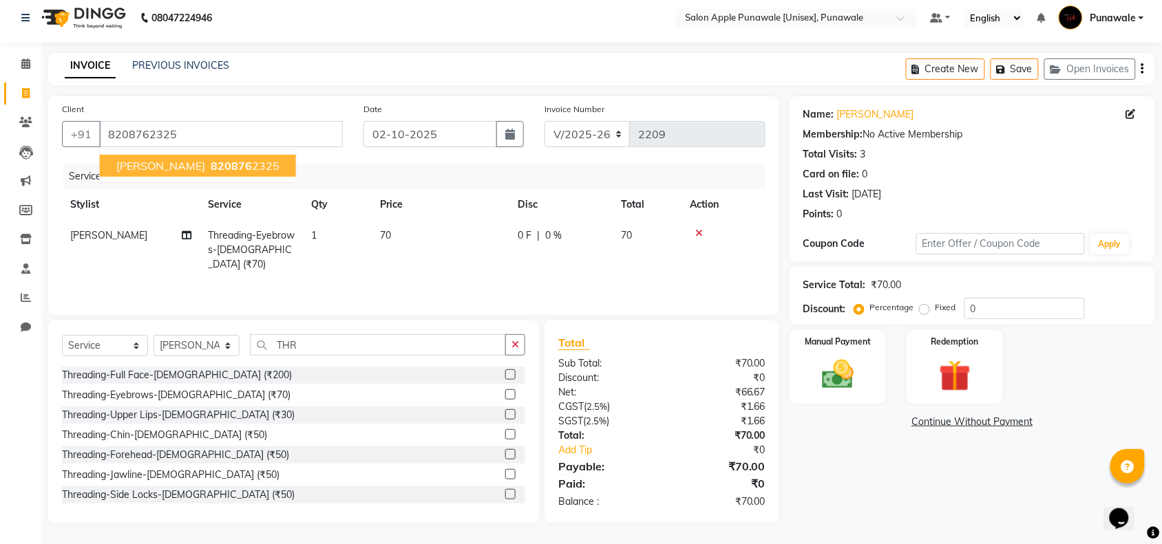
click at [231, 171] on ngb-highlight "820876 2325" at bounding box center [244, 166] width 72 height 14
click at [829, 367] on img at bounding box center [838, 375] width 54 height 38
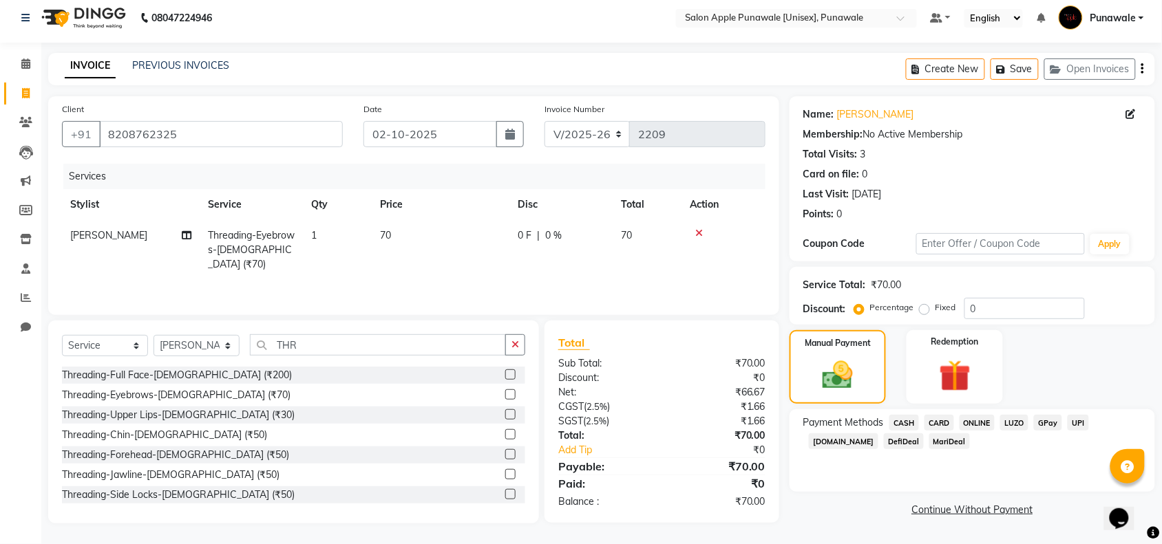
click at [981, 425] on span "ONLINE" at bounding box center [977, 423] width 36 height 16
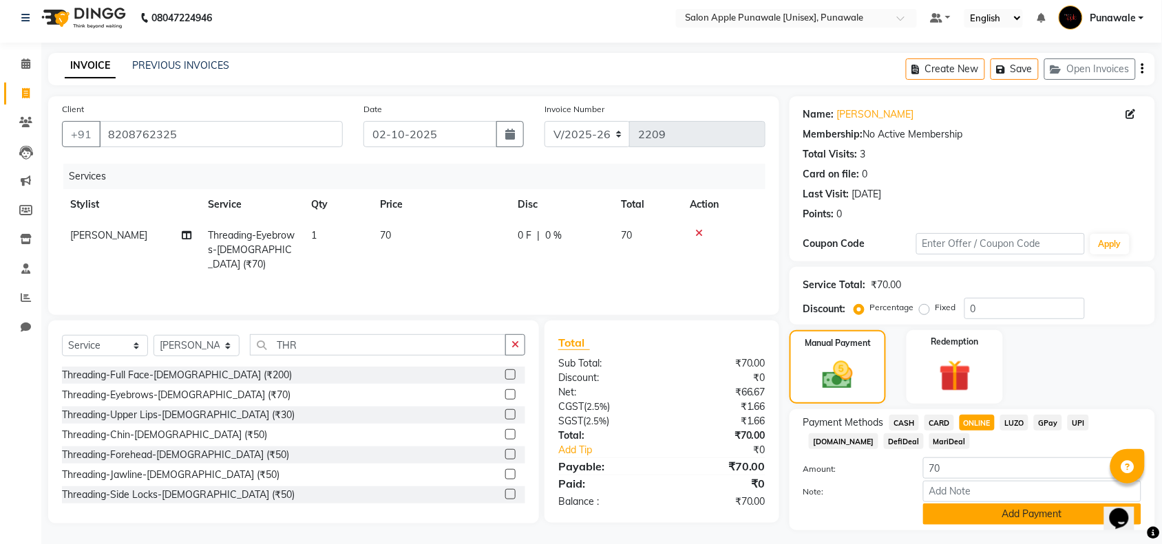
click at [1037, 513] on button "Add Payment" at bounding box center [1032, 514] width 218 height 21
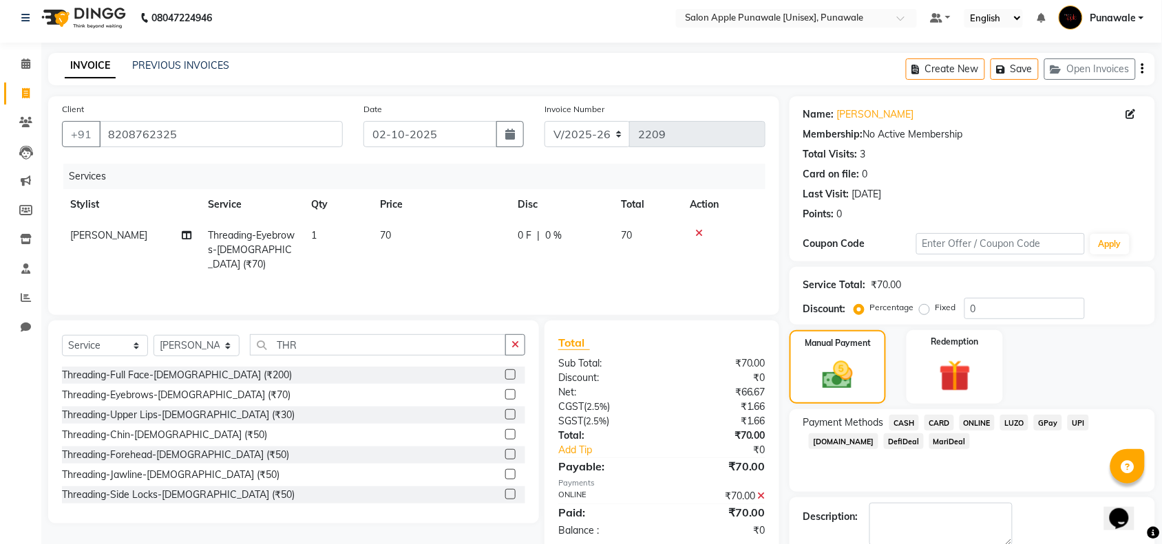
scroll to position [81, 0]
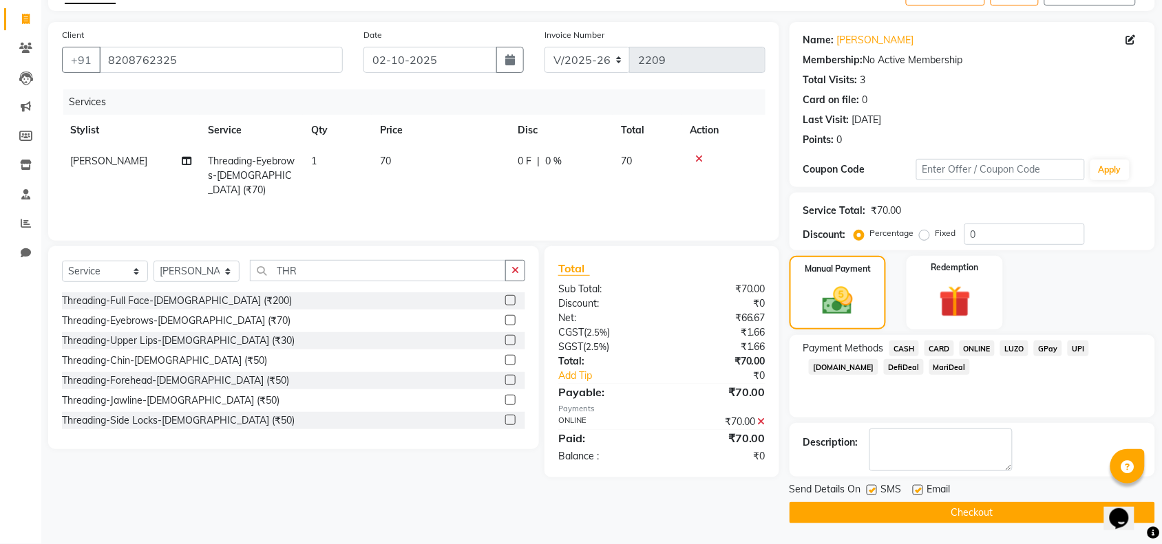
click at [1026, 516] on button "Checkout" at bounding box center [971, 512] width 365 height 21
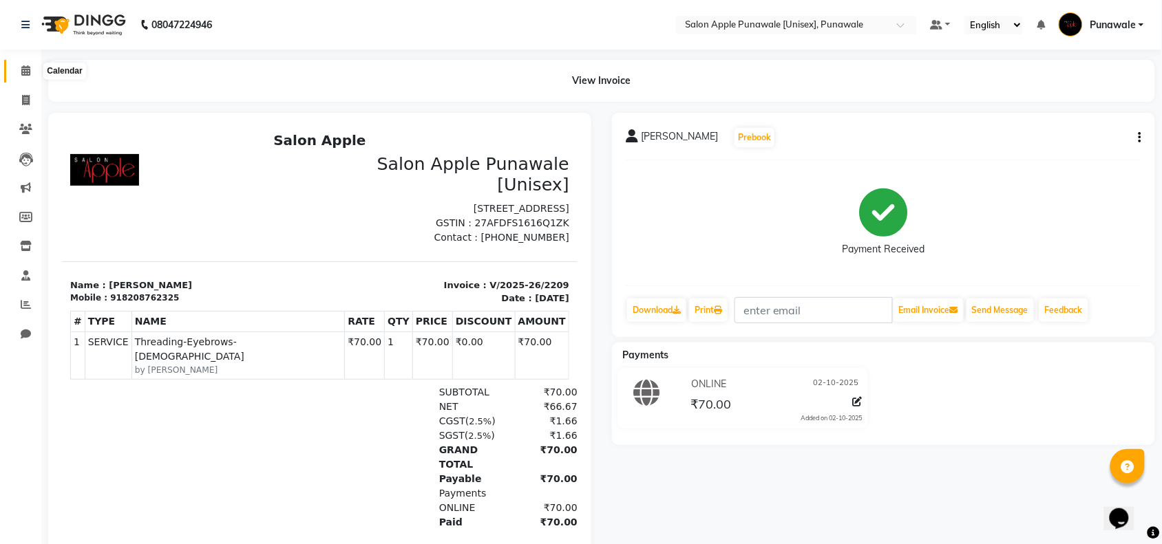
click at [25, 64] on span at bounding box center [26, 71] width 24 height 16
